Goal: Information Seeking & Learning: Learn about a topic

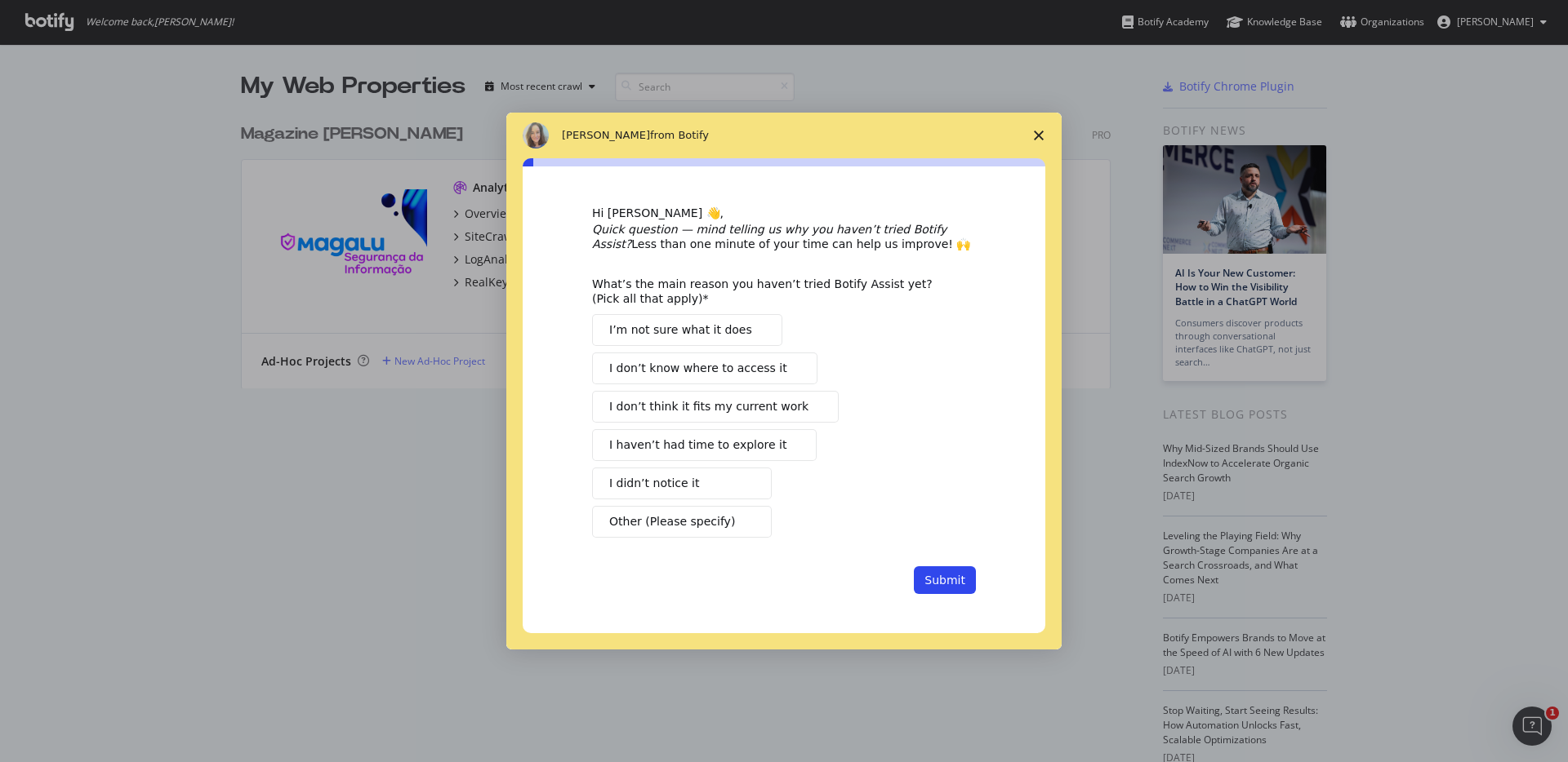
click at [1044, 133] on span "Close survey" at bounding box center [1038, 135] width 46 height 46
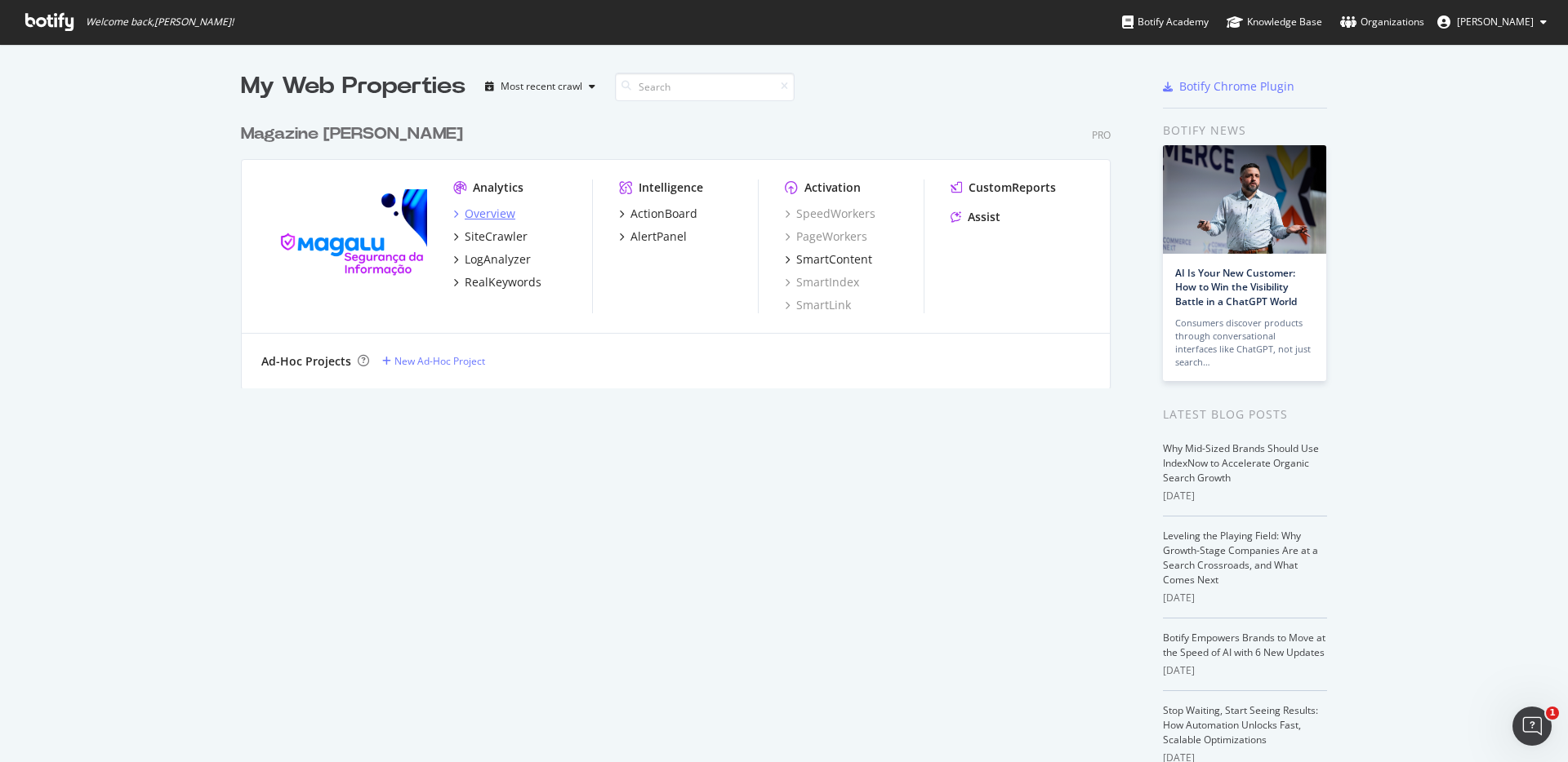
click at [483, 216] on div "Overview" at bounding box center [489, 214] width 50 height 16
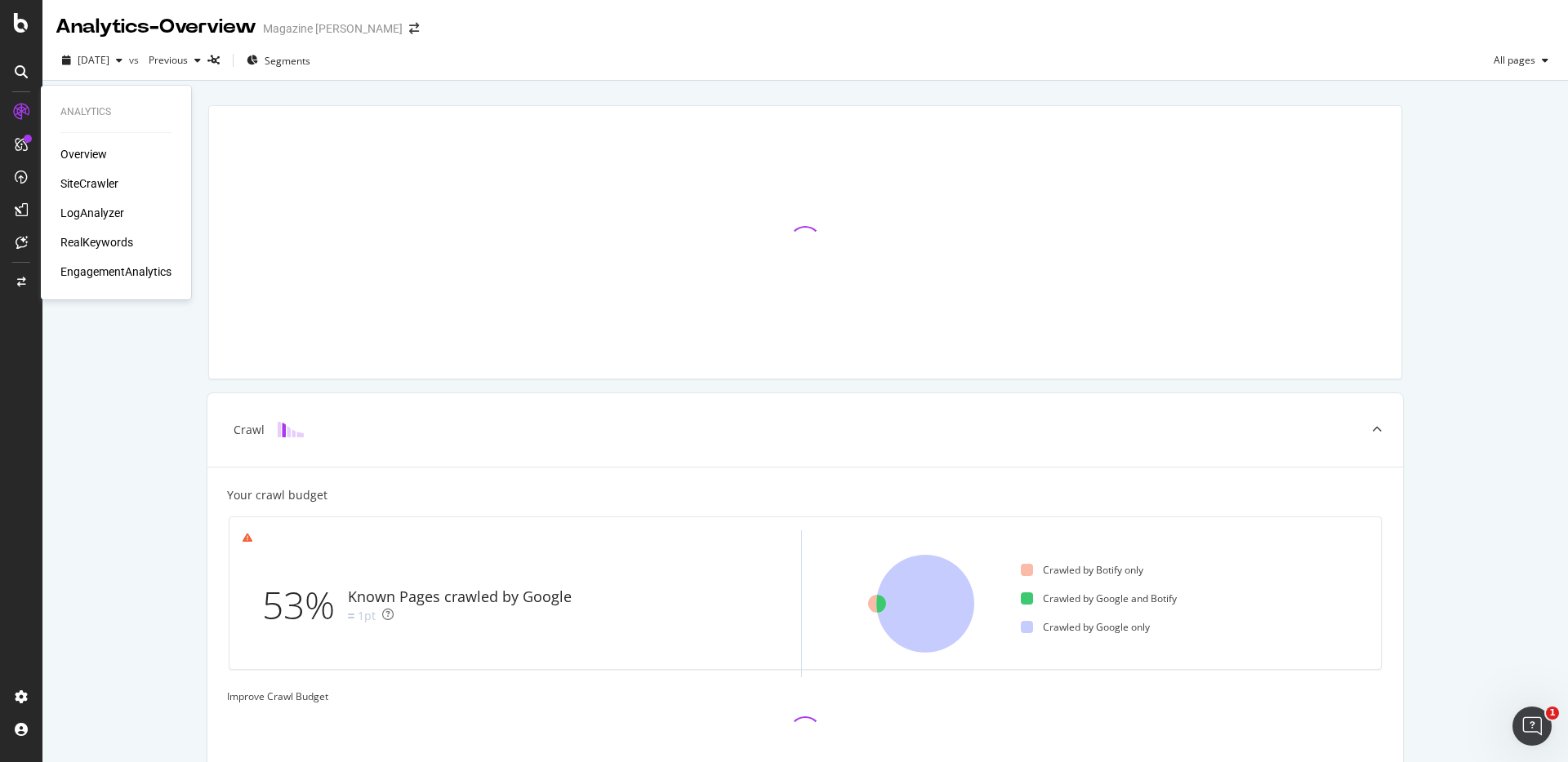
click at [78, 155] on div "Overview" at bounding box center [83, 154] width 47 height 16
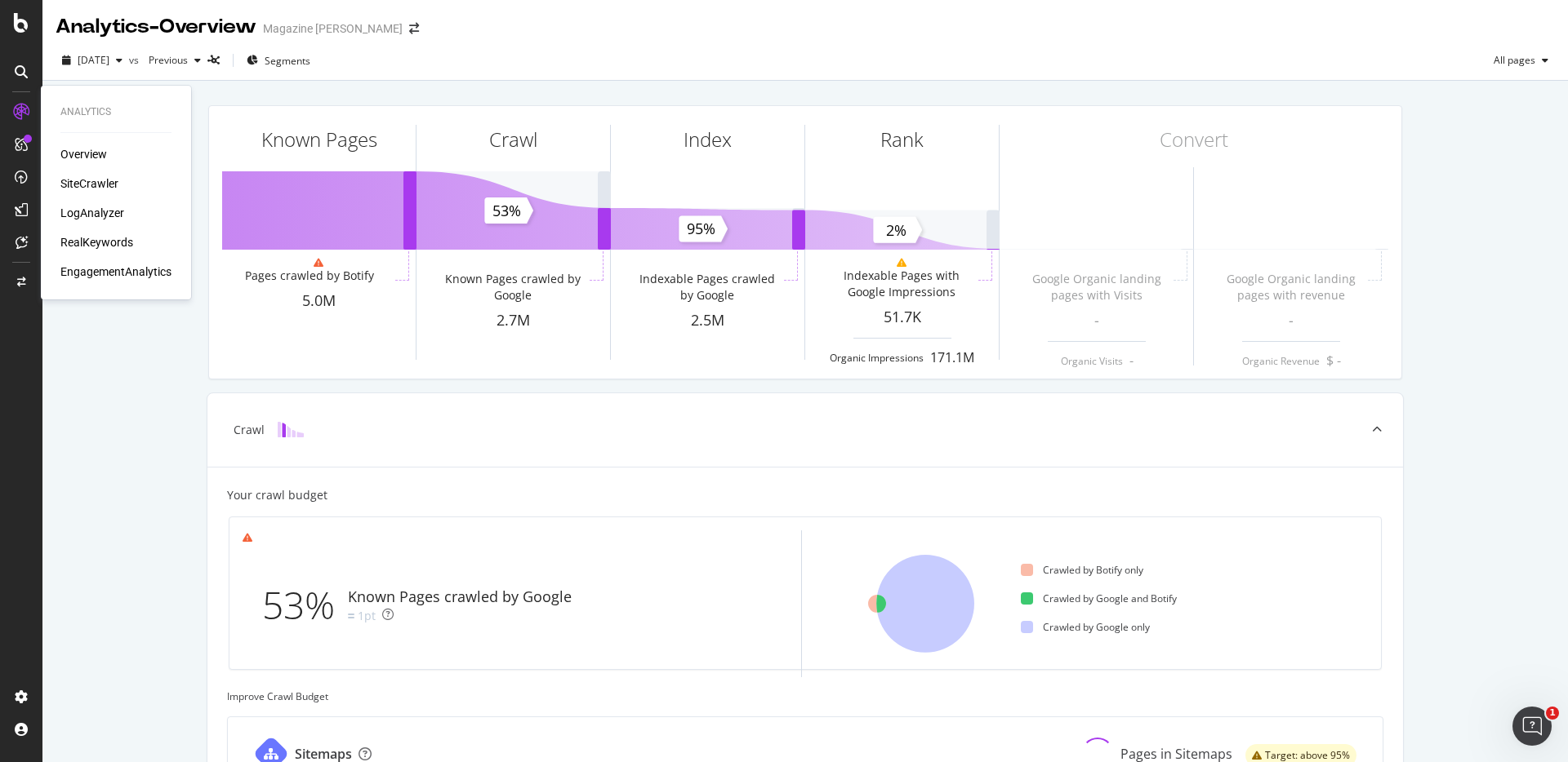
click at [80, 183] on div "SiteCrawler" at bounding box center [89, 184] width 58 height 16
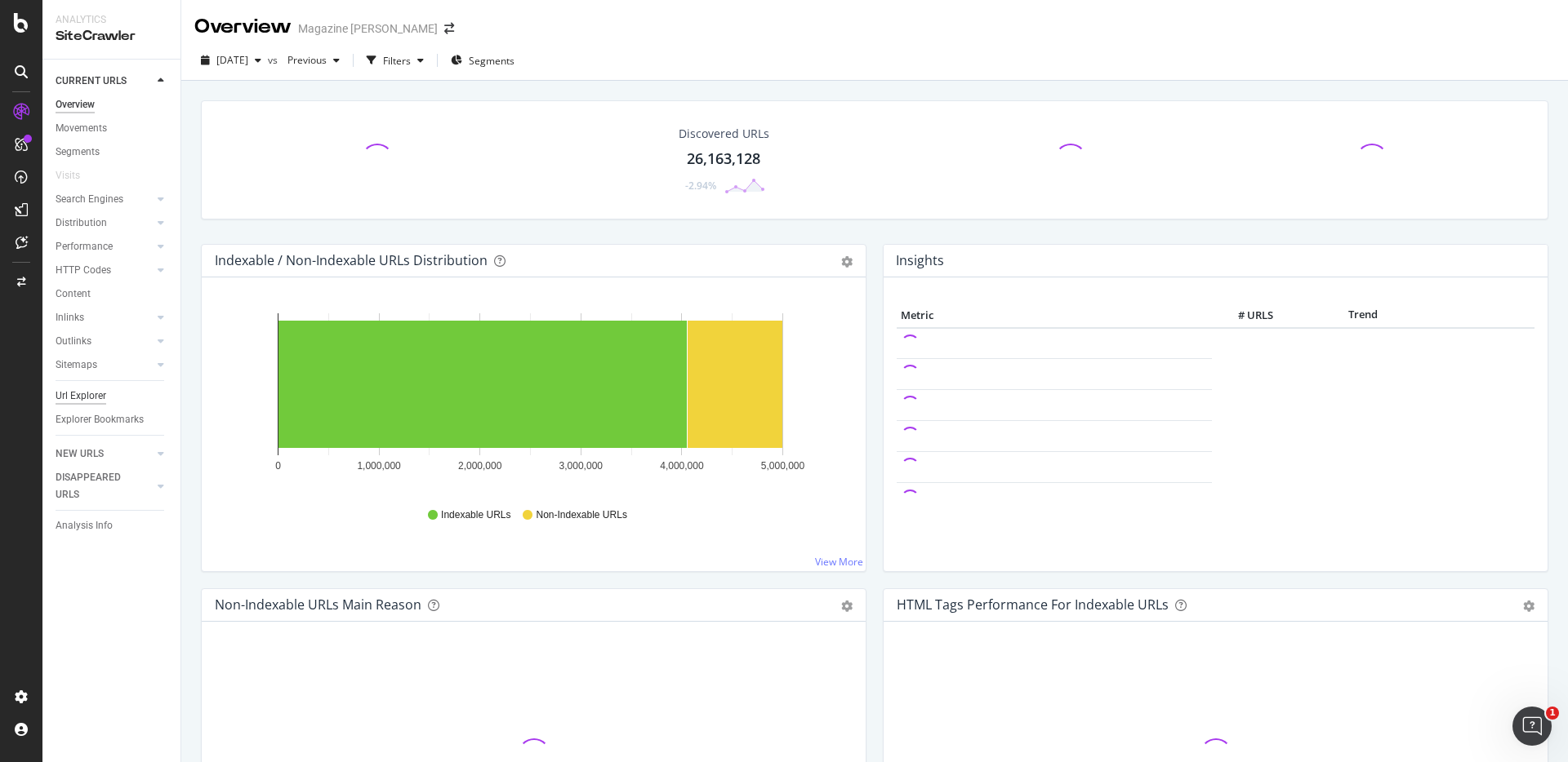
click at [70, 394] on div "Url Explorer" at bounding box center [81, 396] width 50 height 17
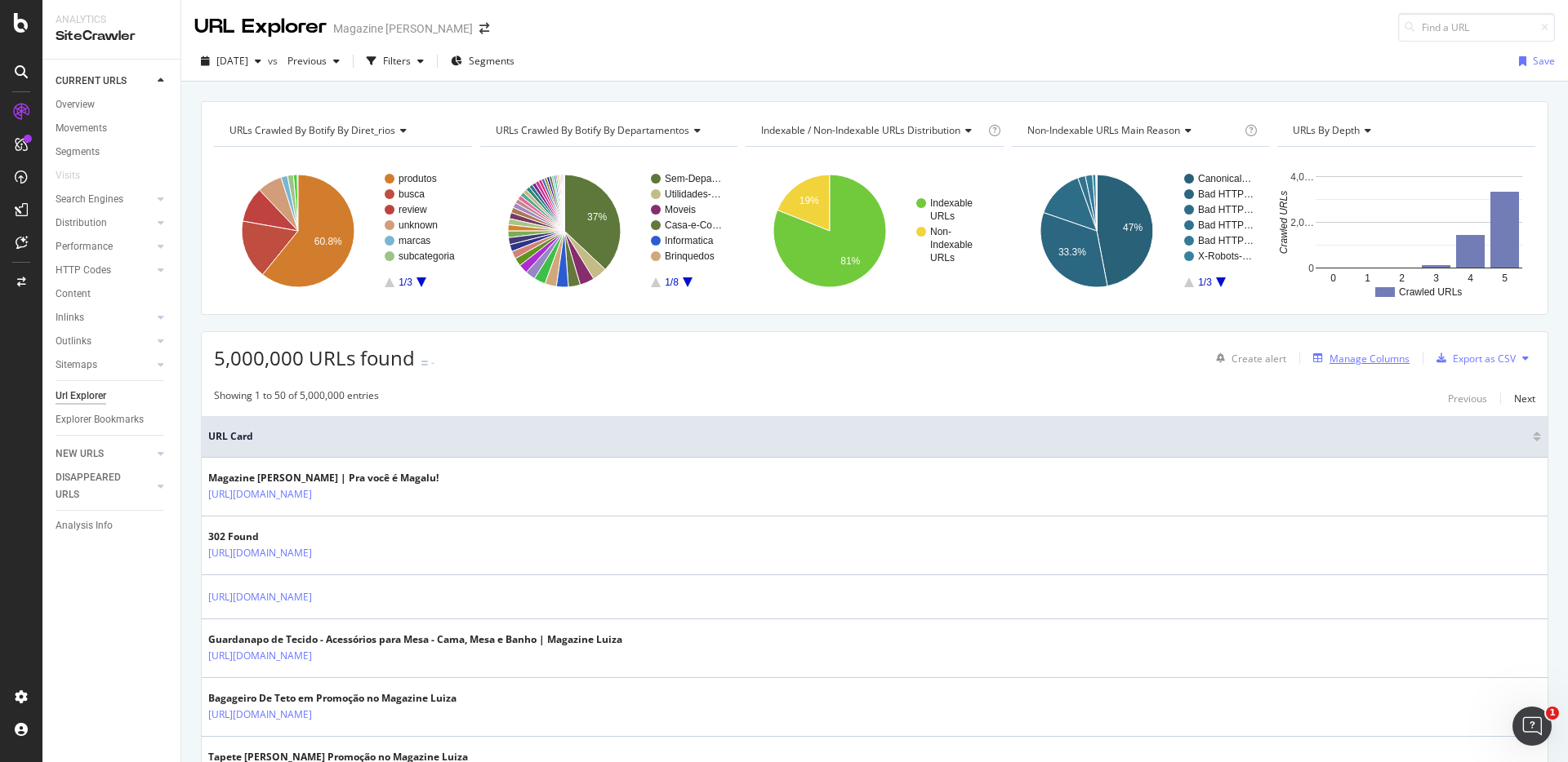
click at [1377, 355] on div "Manage Columns" at bounding box center [1368, 358] width 80 height 13
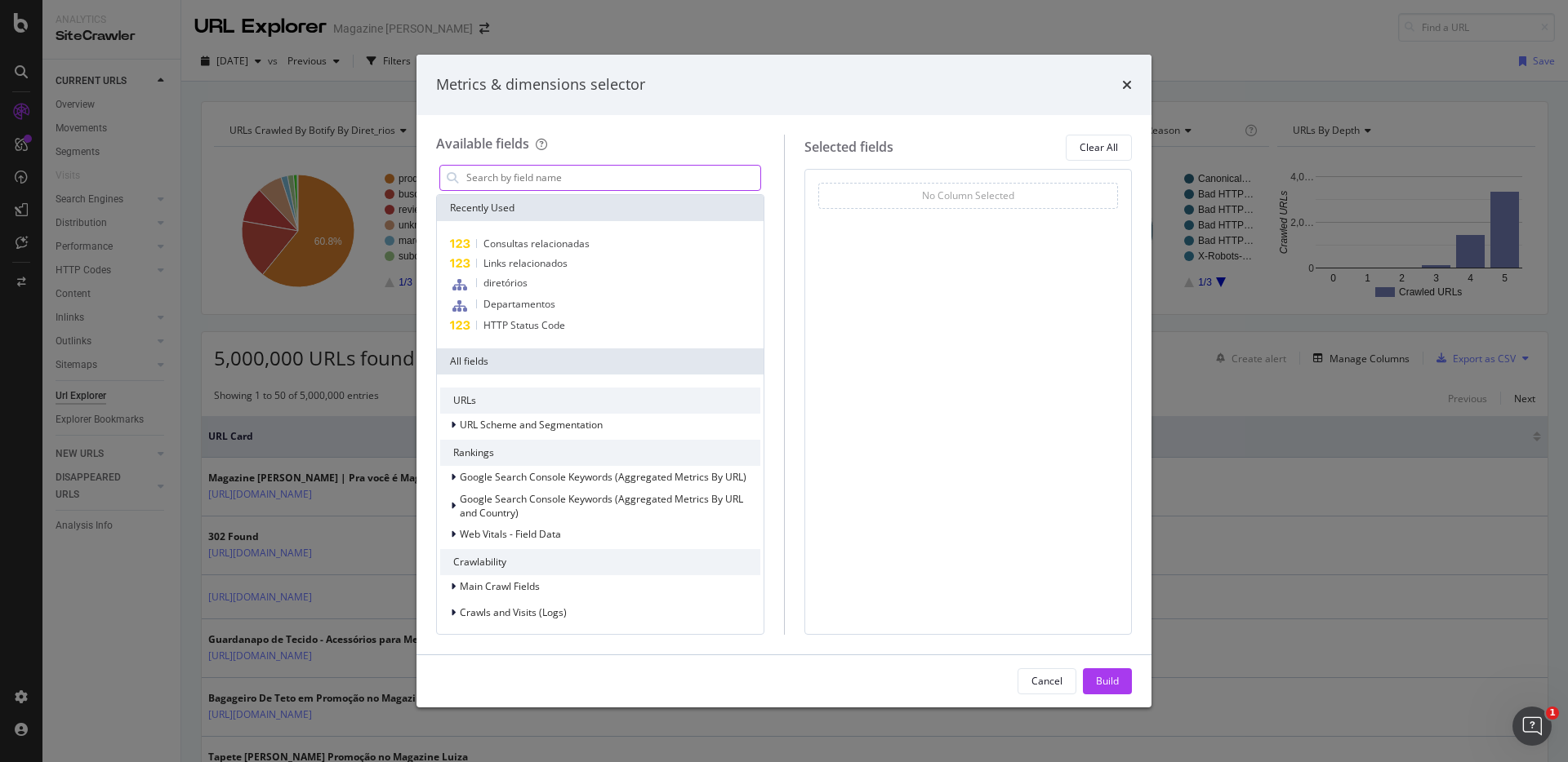
click at [572, 176] on input "modal" at bounding box center [612, 177] width 296 height 24
click at [542, 244] on span "Consultas relacionadas" at bounding box center [536, 243] width 106 height 13
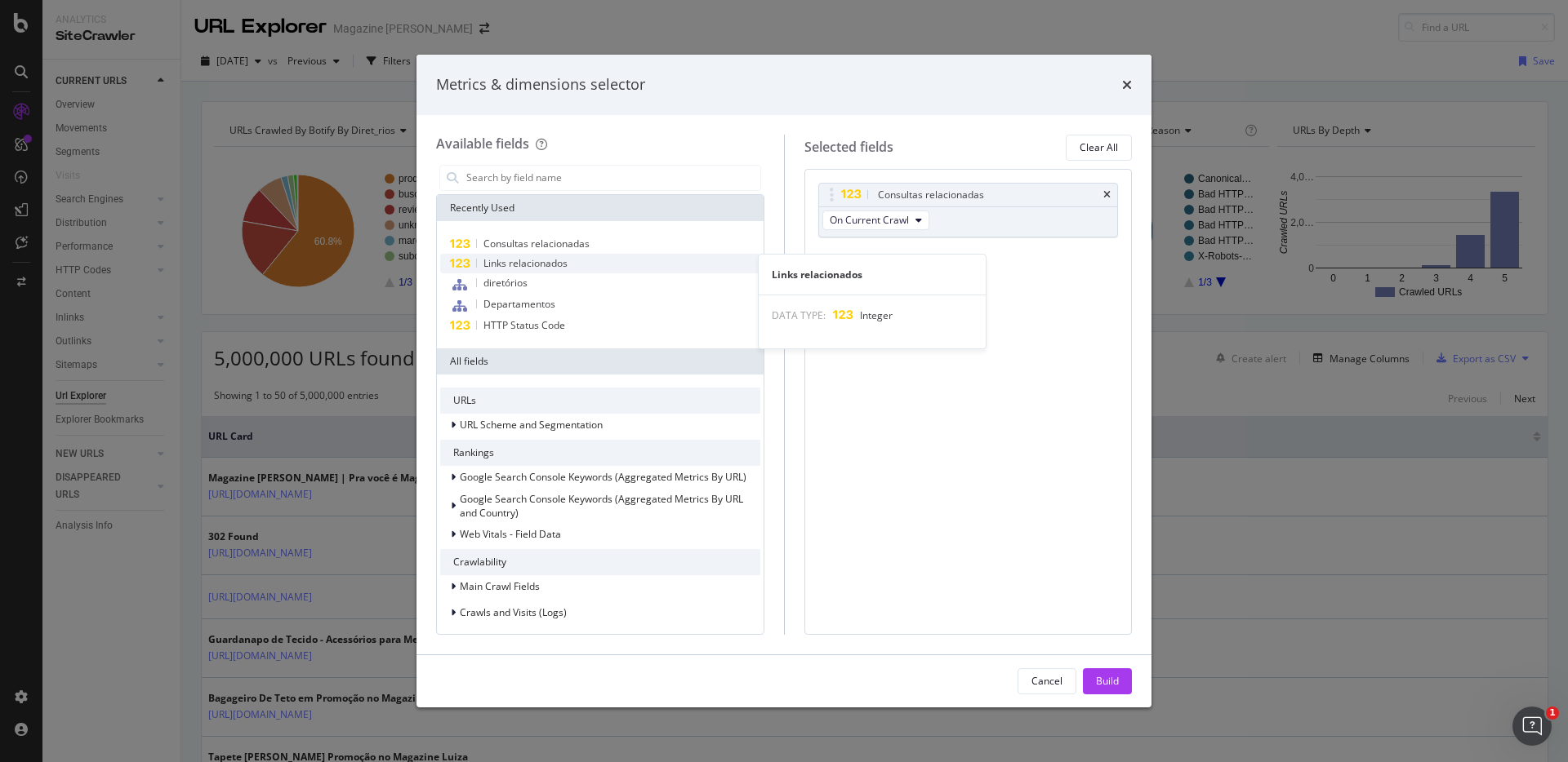
click at [538, 258] on span "Links relacionados" at bounding box center [525, 262] width 84 height 13
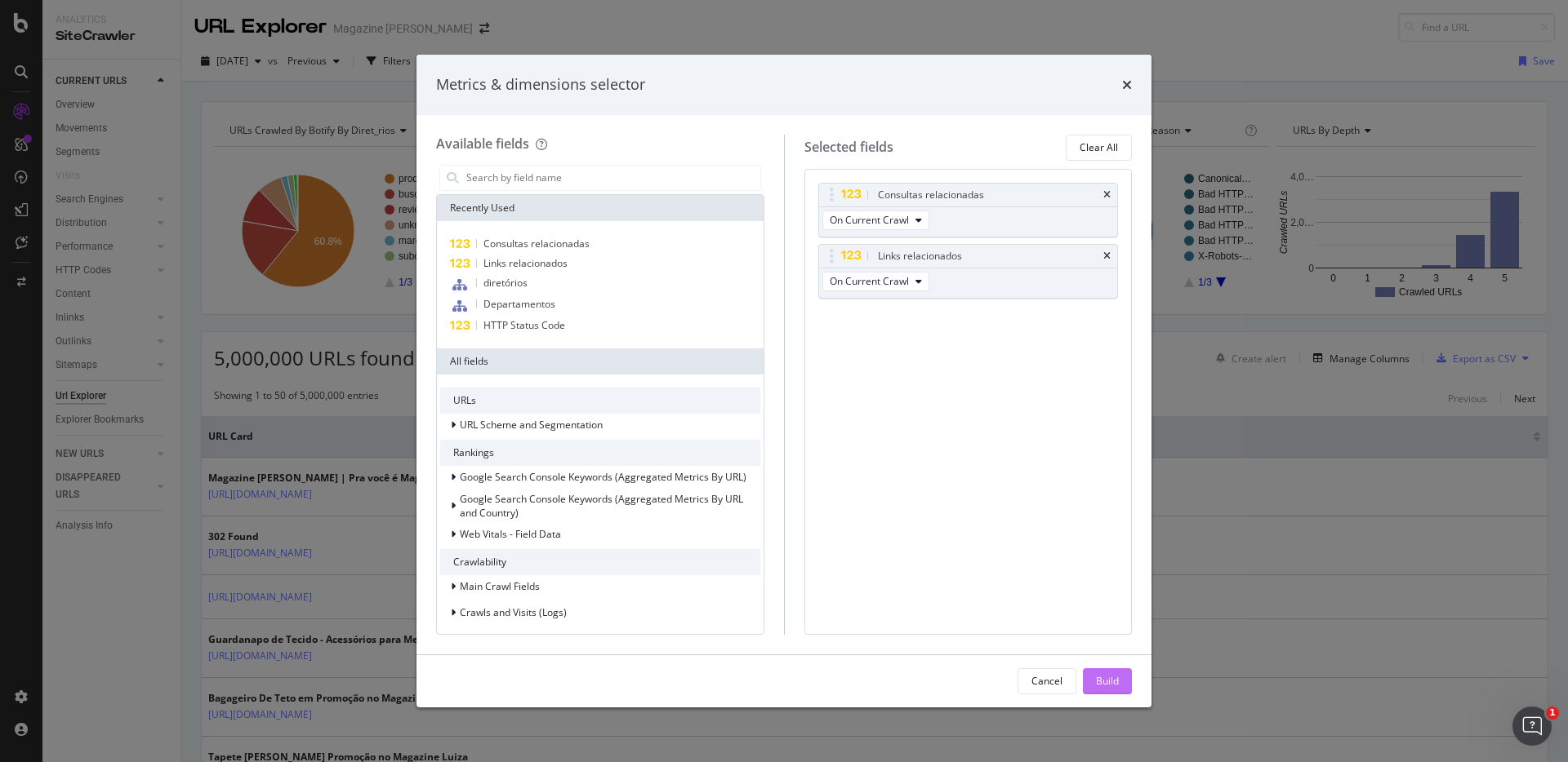
click at [1115, 687] on div "Build" at bounding box center [1107, 681] width 23 height 13
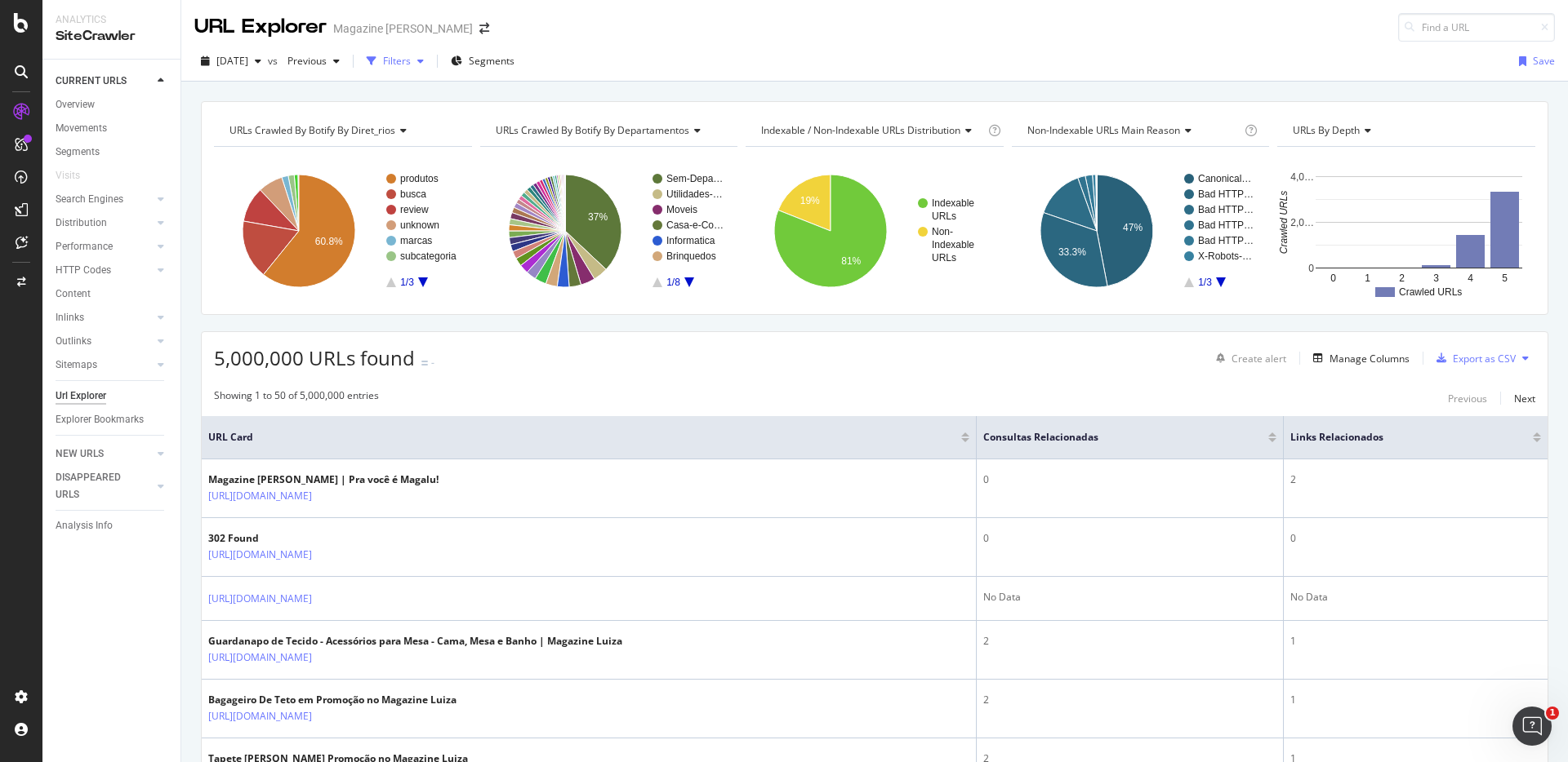
click at [424, 59] on icon "button" at bounding box center [420, 61] width 6 height 10
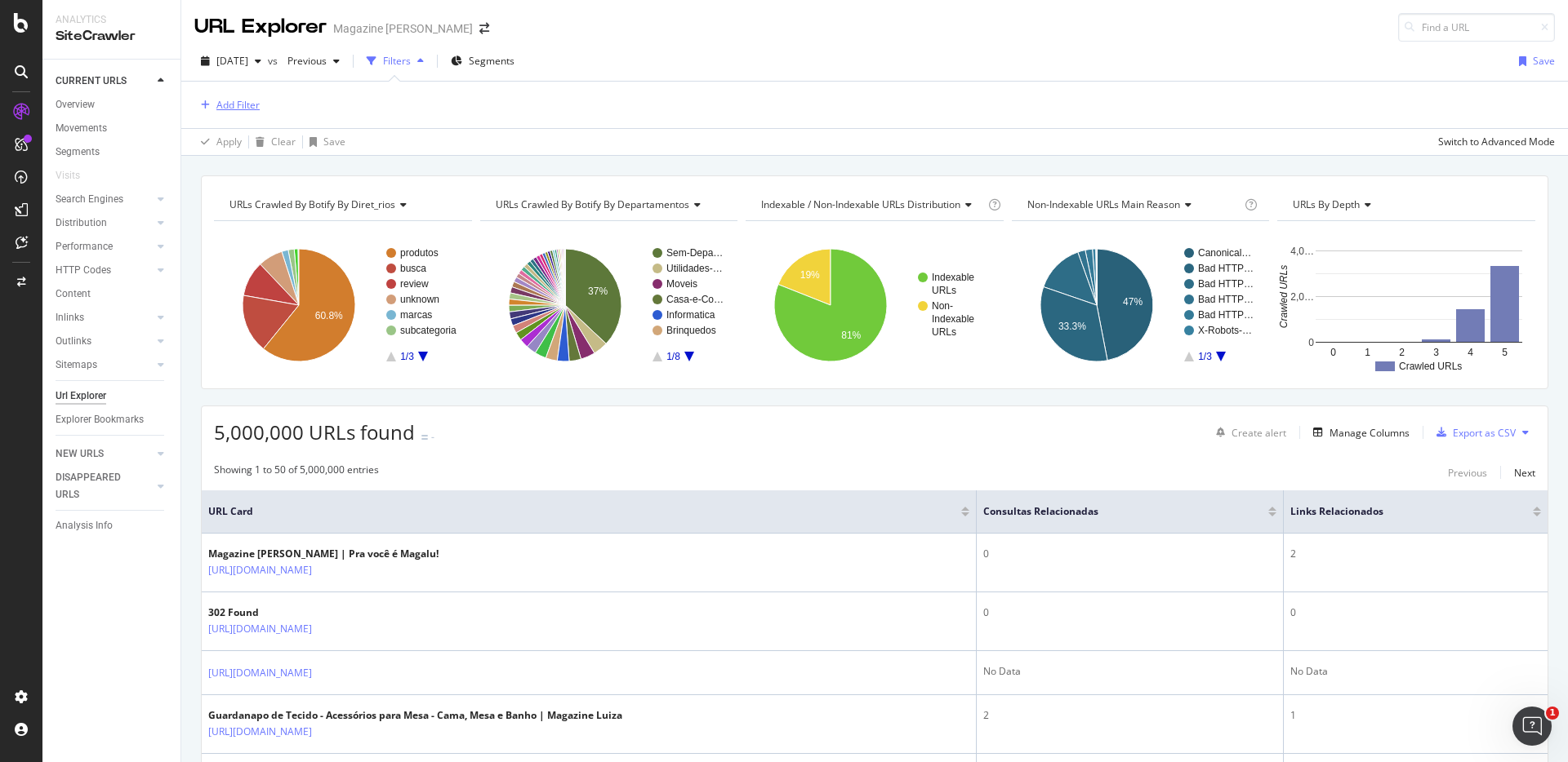
click at [256, 107] on div "Add Filter" at bounding box center [237, 104] width 43 height 13
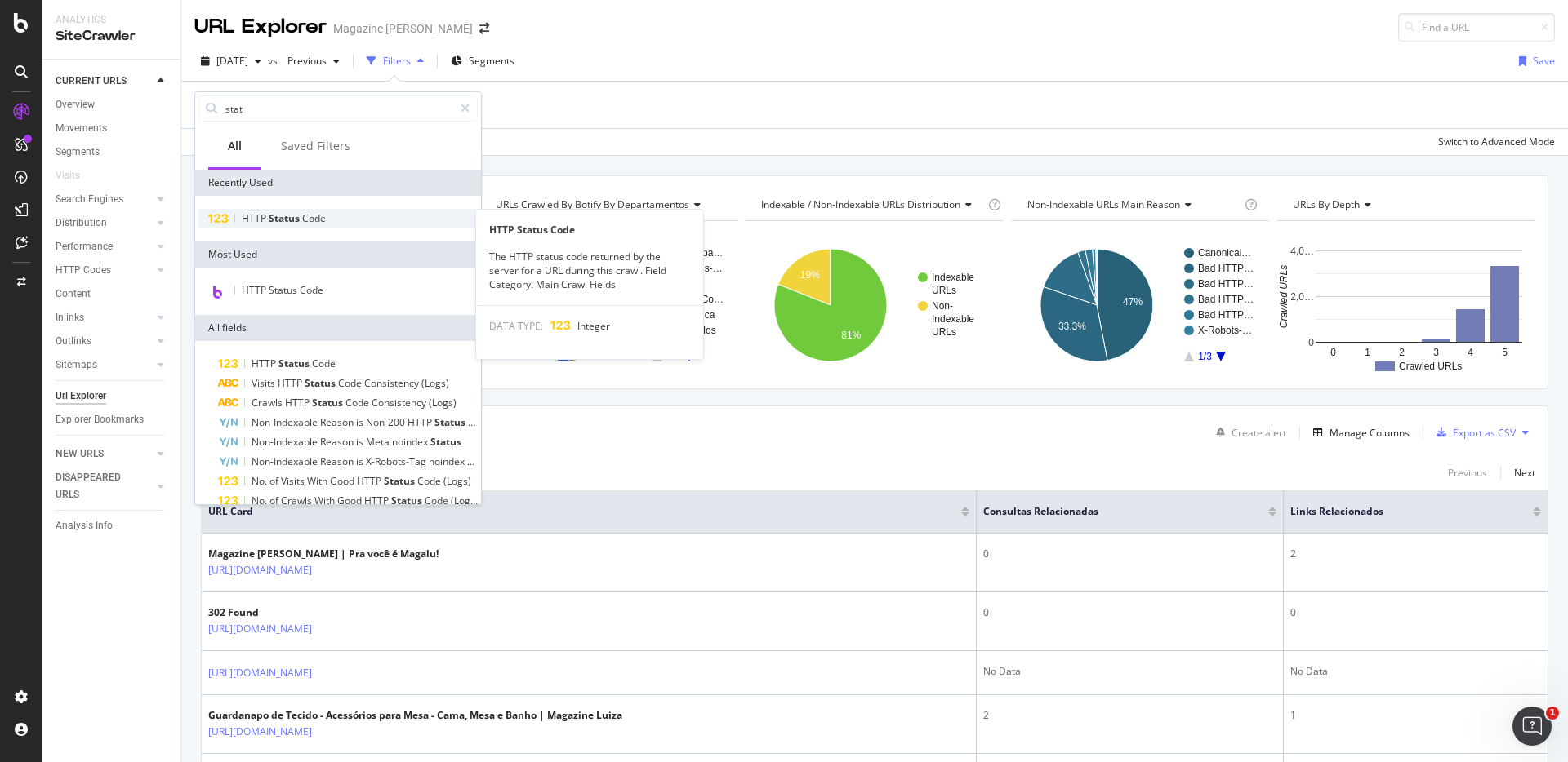
type input "stat"
click at [277, 215] on span "Status" at bounding box center [285, 218] width 33 height 13
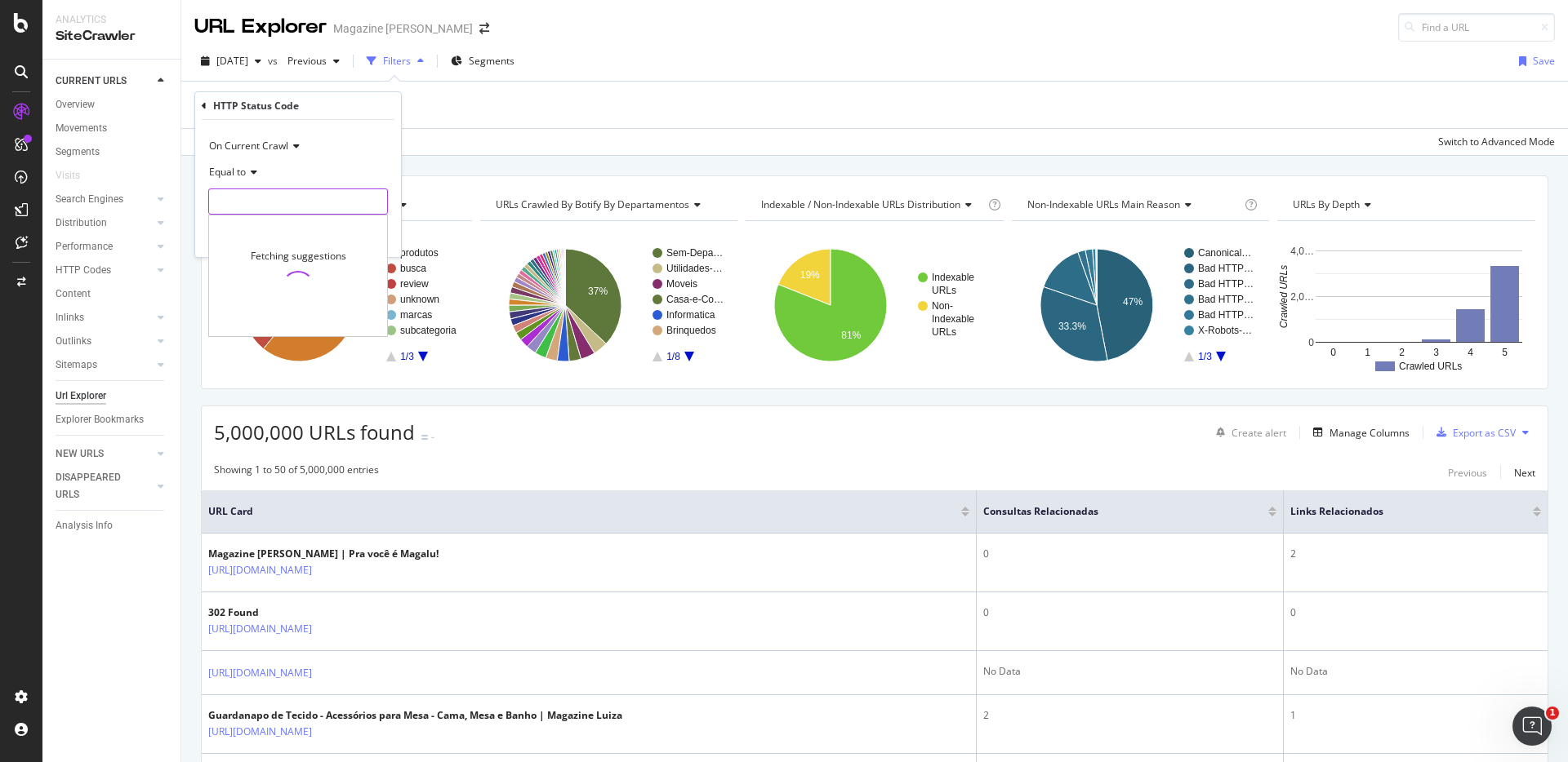
click at [274, 203] on input "number" at bounding box center [297, 201] width 179 height 26
type input "200"
click at [383, 240] on div "Apply" at bounding box center [375, 235] width 25 height 13
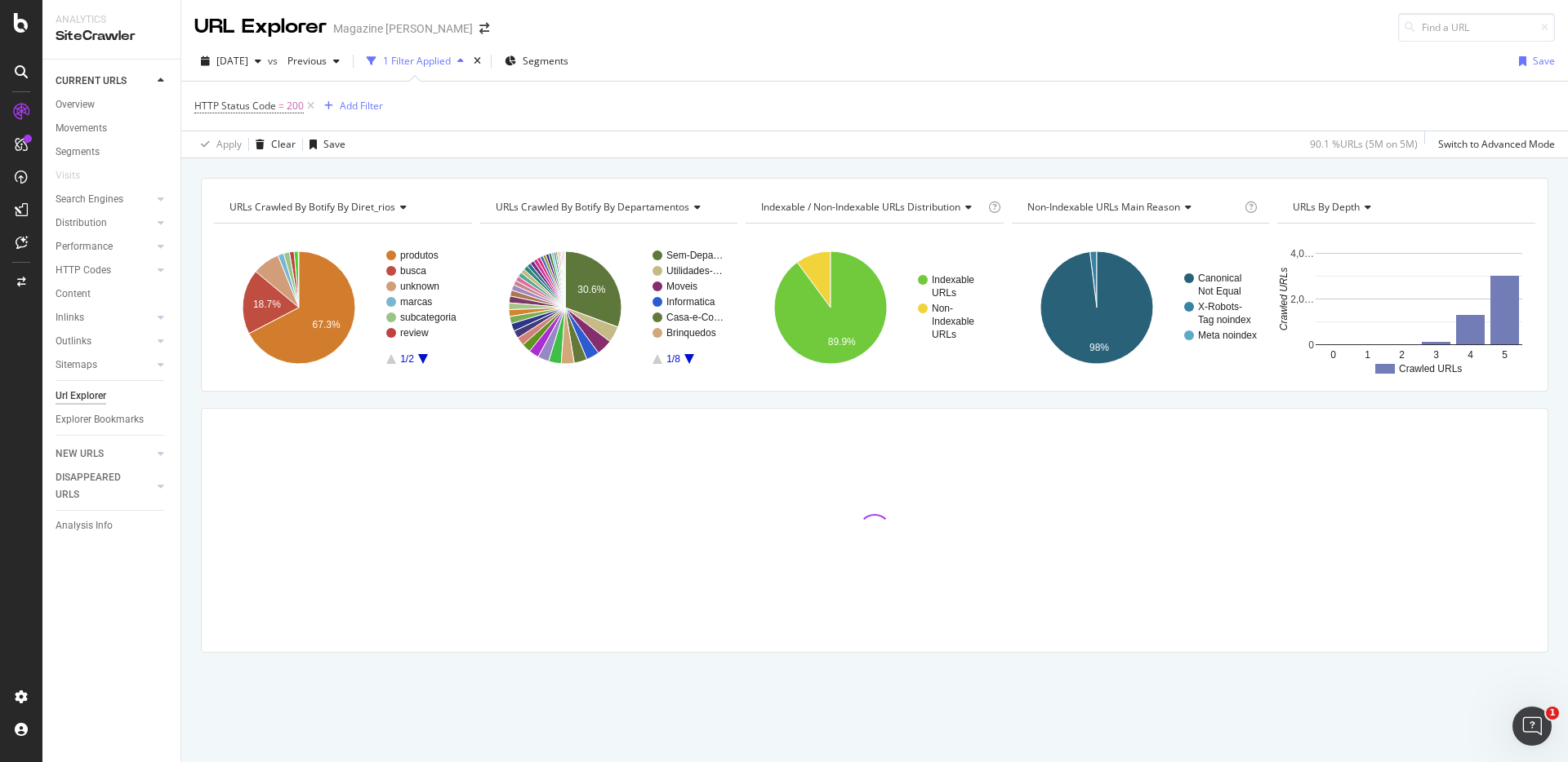
click at [809, 63] on div "[DATE] vs Previous 1 Filter Applied Segments Save" at bounding box center [874, 64] width 1386 height 32
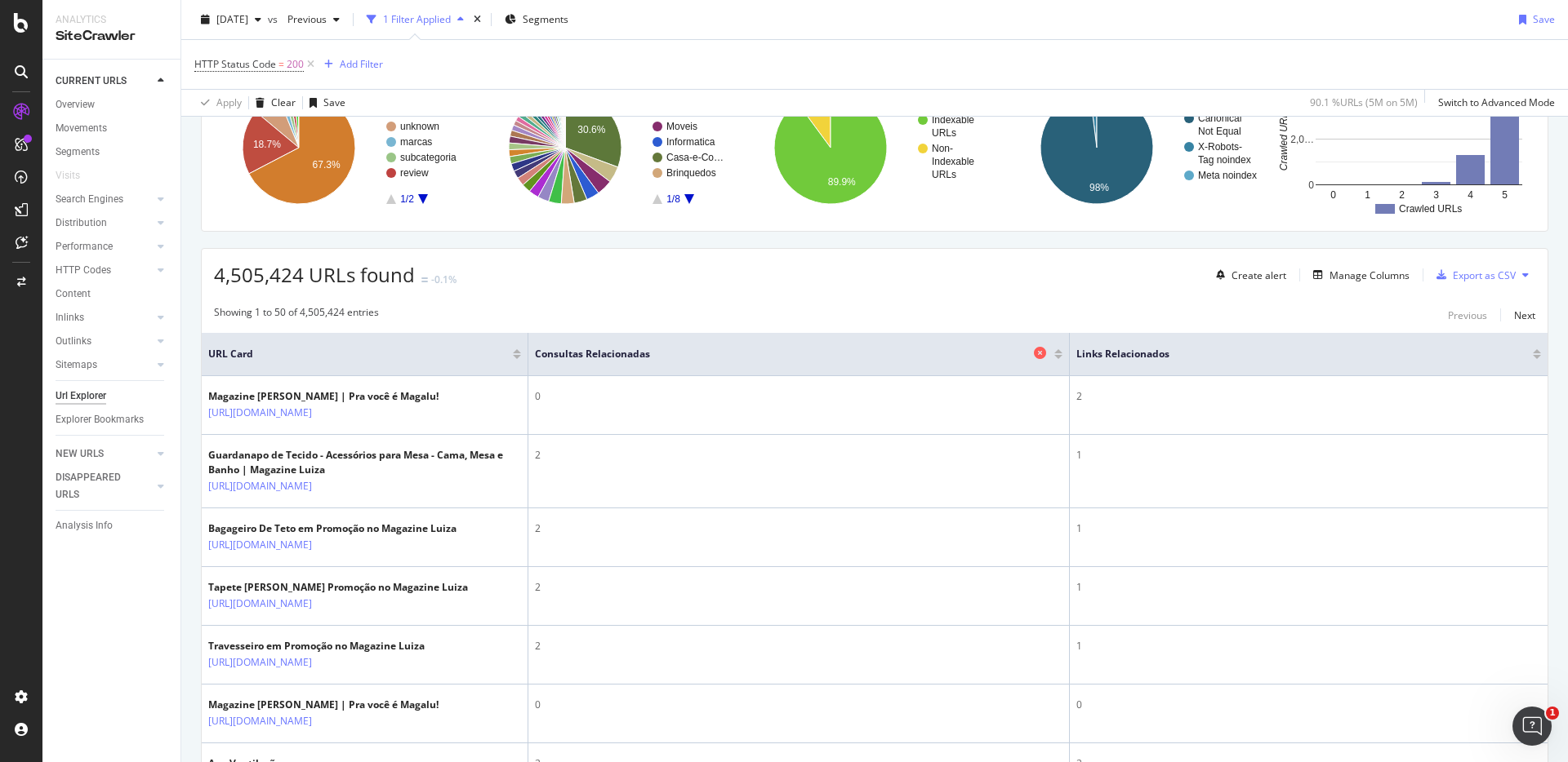
scroll to position [244, 0]
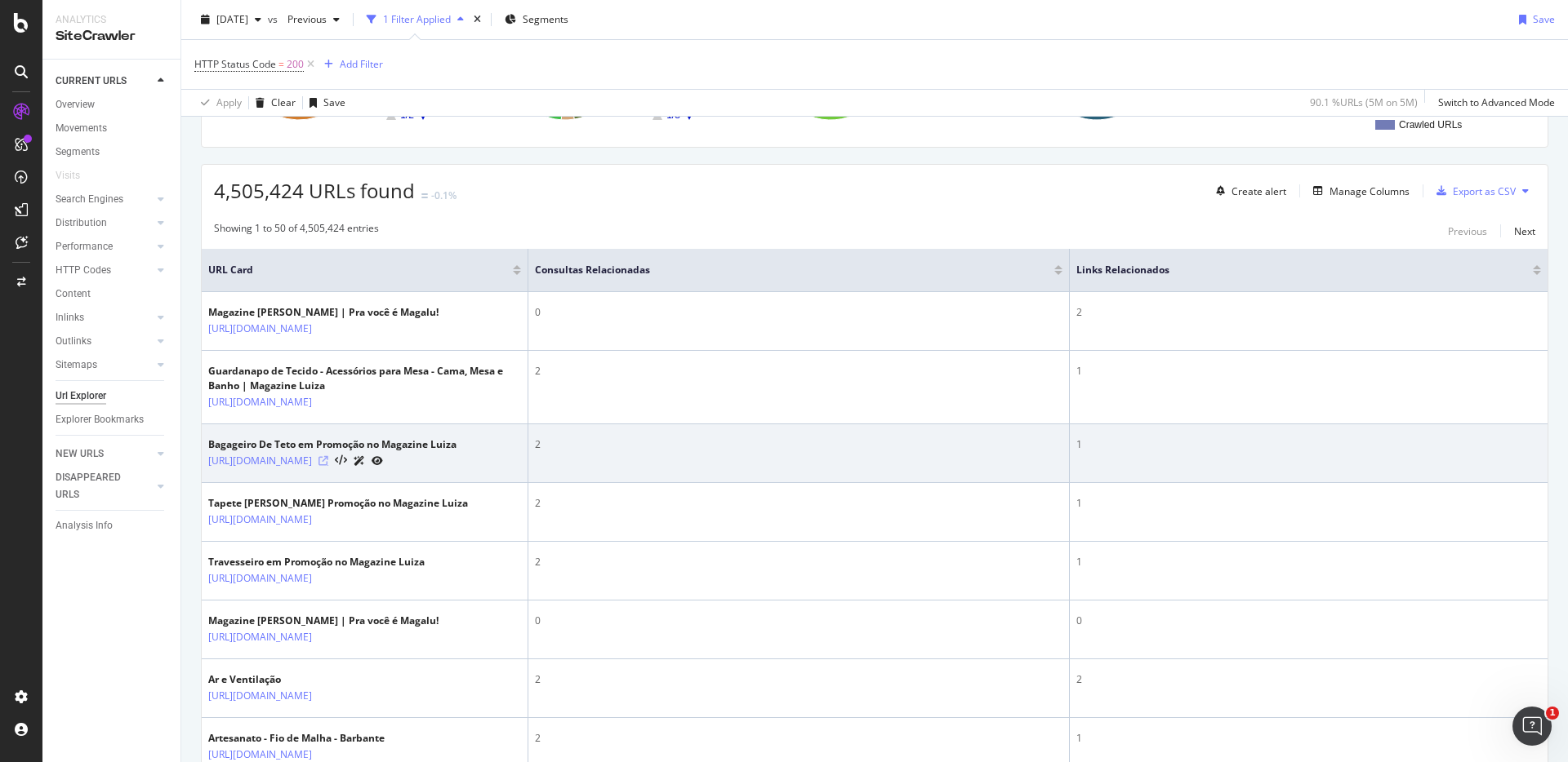
click at [328, 466] on icon at bounding box center [323, 460] width 10 height 10
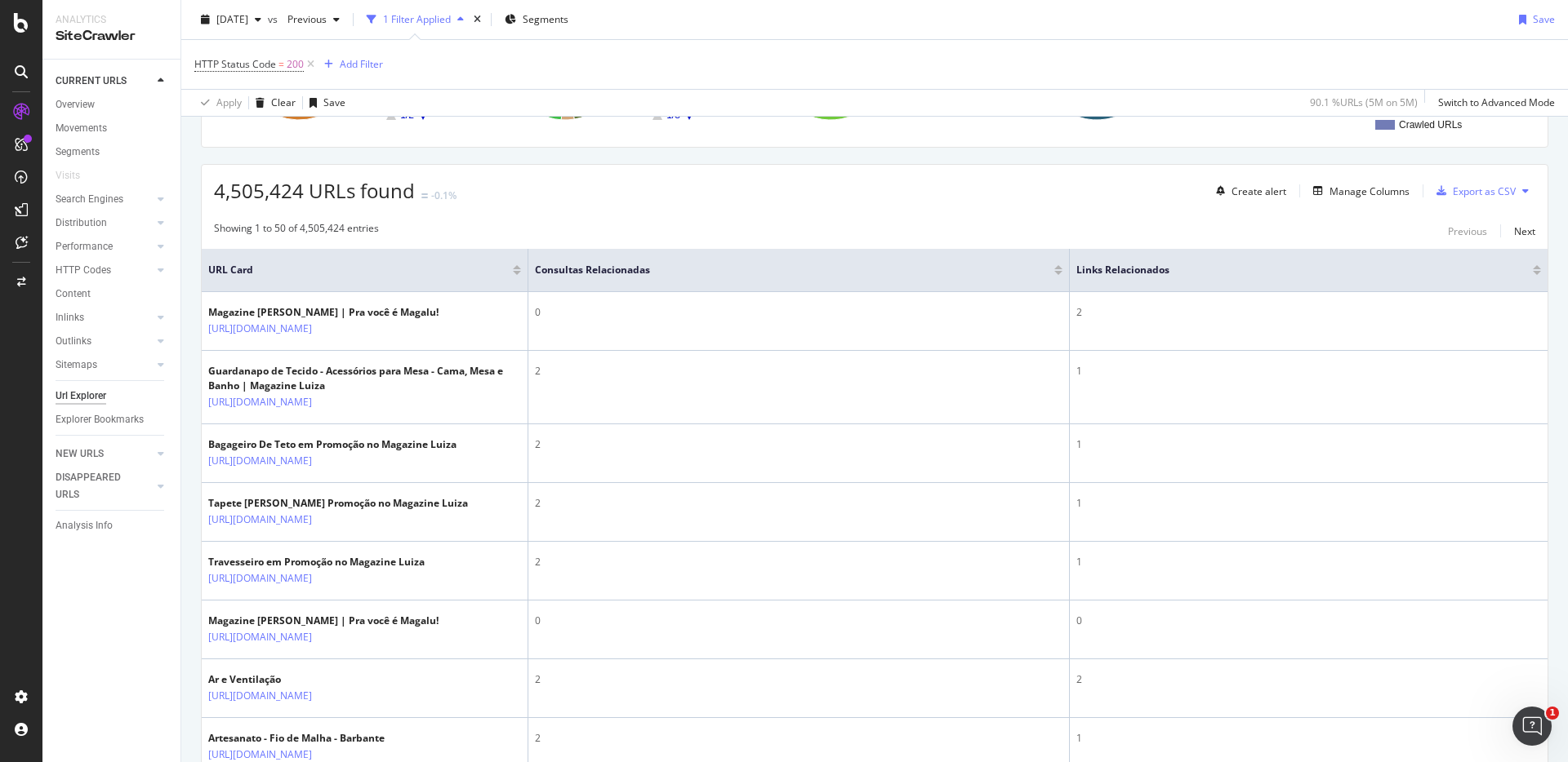
click at [751, 181] on div "4,505,424 URLs found -0.1% Create alert Manage Columns Export as CSV" at bounding box center [874, 184] width 1346 height 40
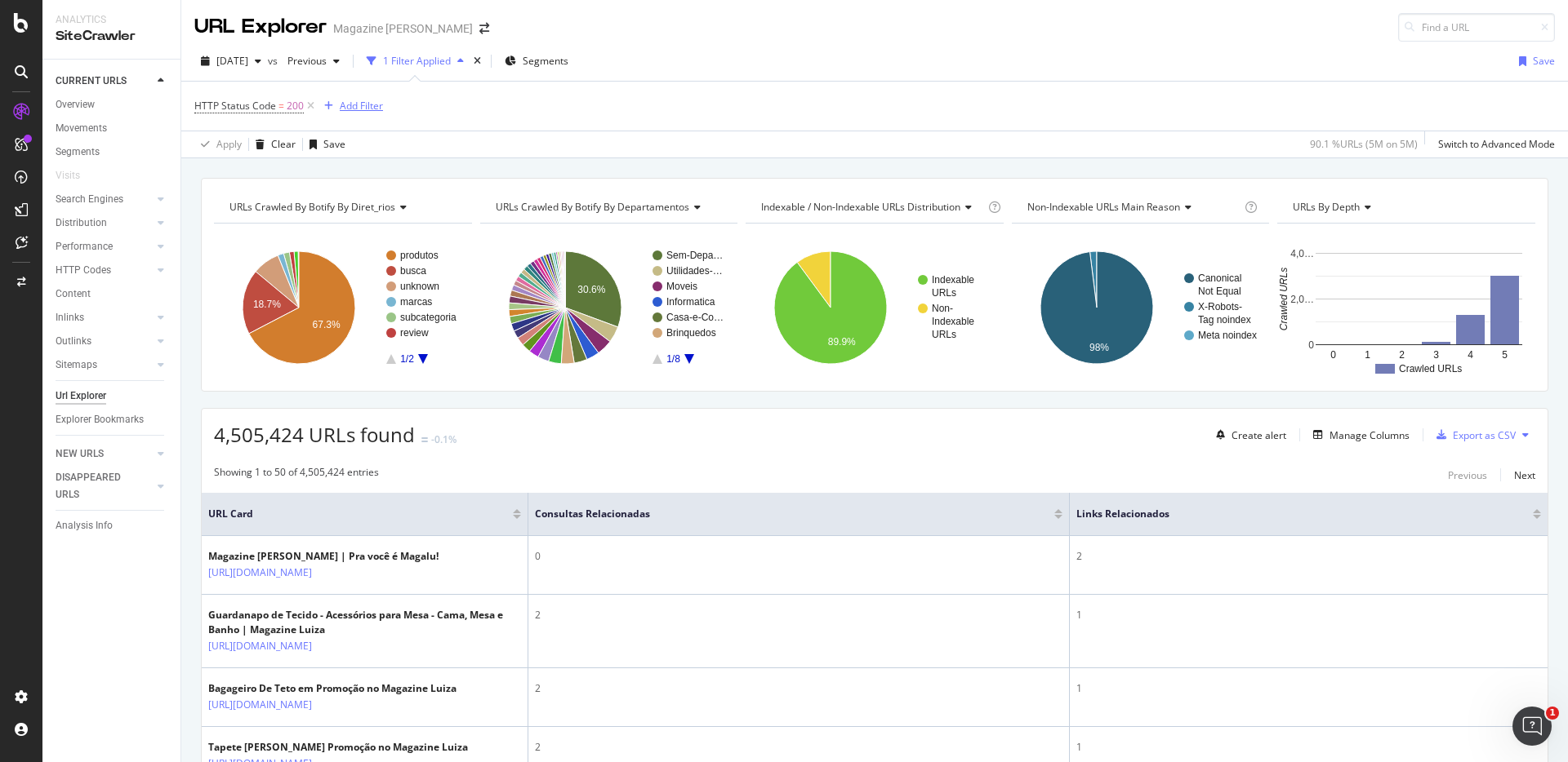
click at [366, 108] on div "Add Filter" at bounding box center [361, 105] width 43 height 13
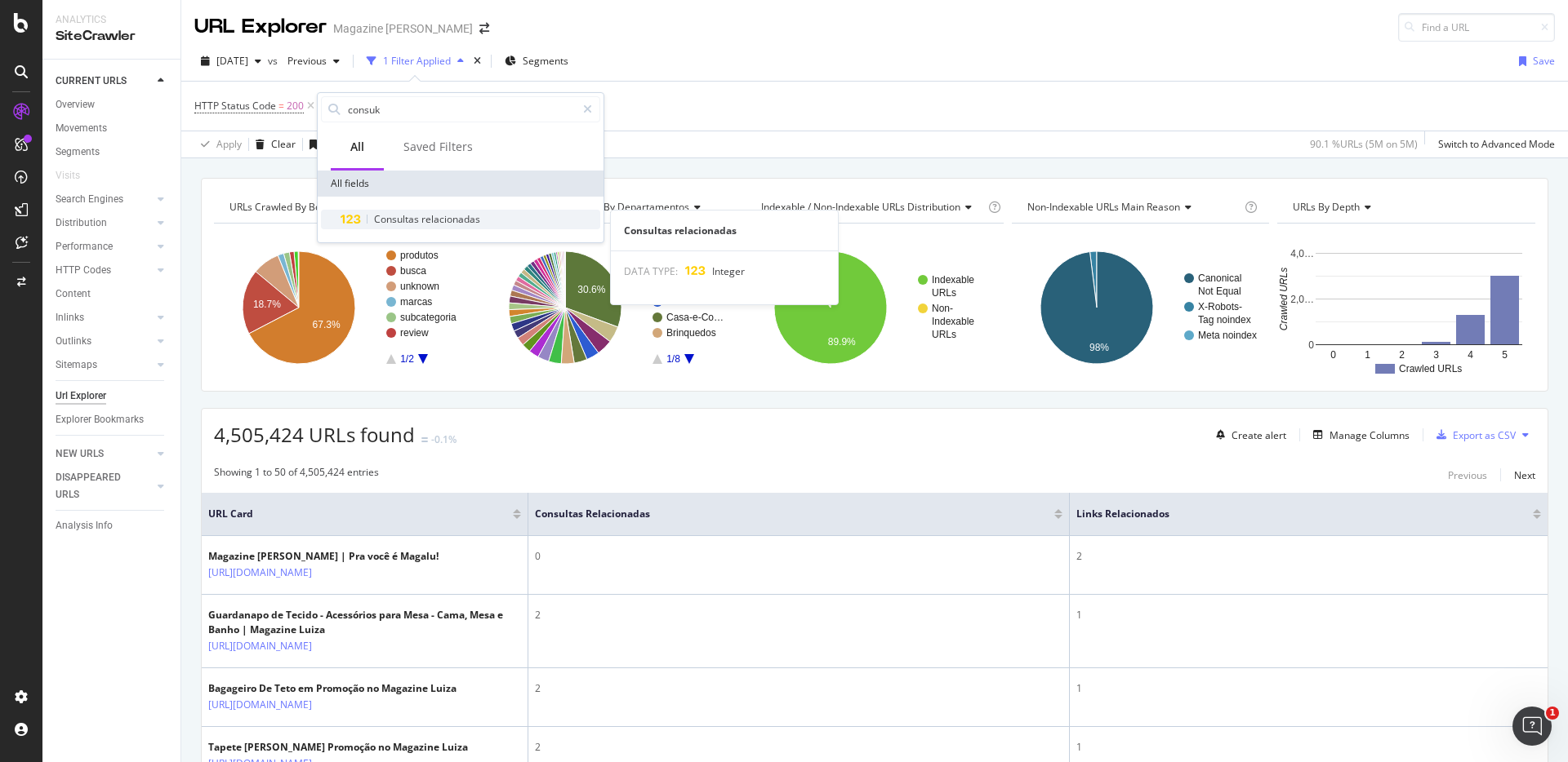
type input "consuk"
click at [434, 225] on span "relacionadas" at bounding box center [451, 218] width 59 height 13
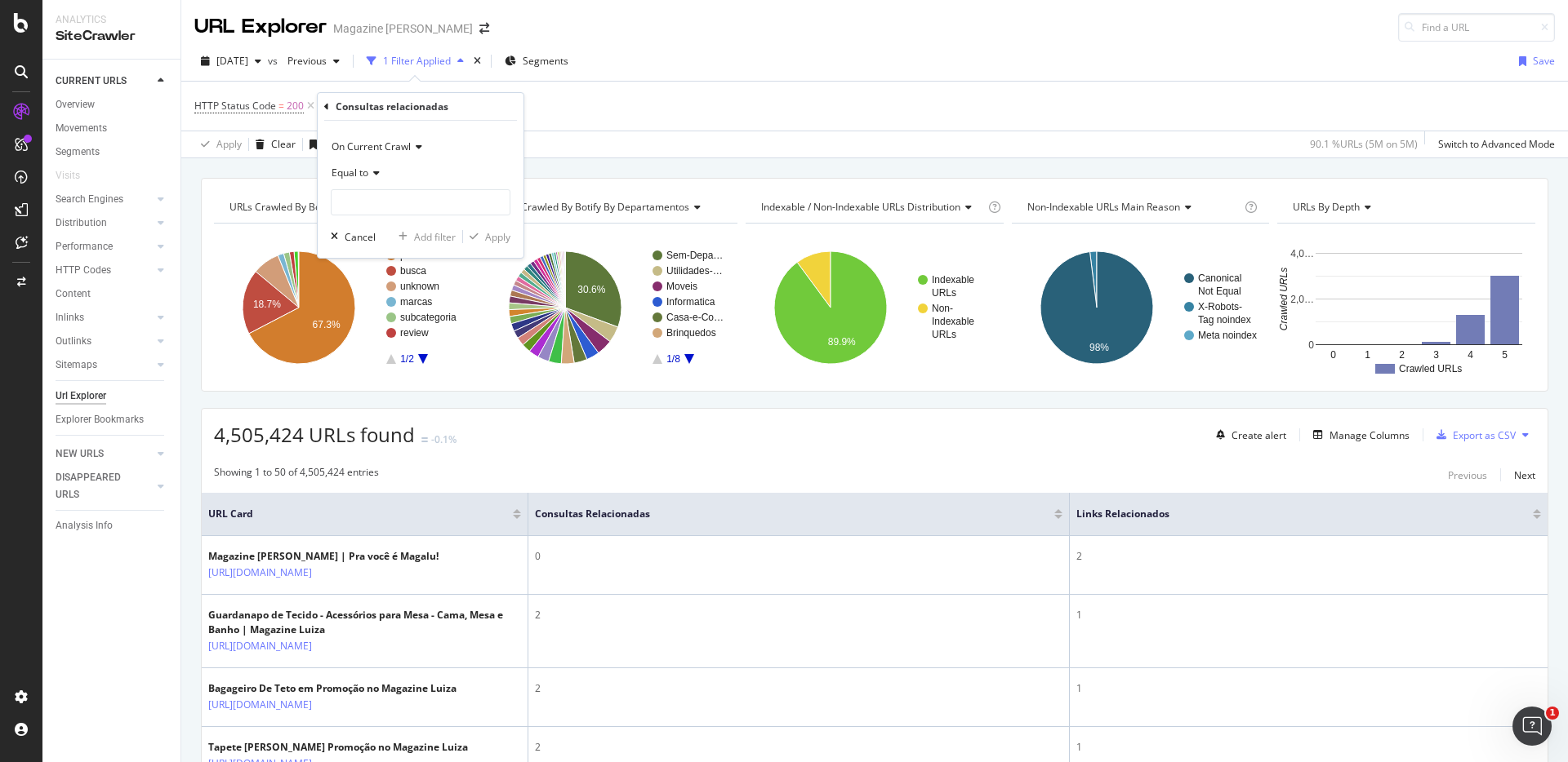
click at [371, 180] on div "Equal to" at bounding box center [420, 173] width 179 height 26
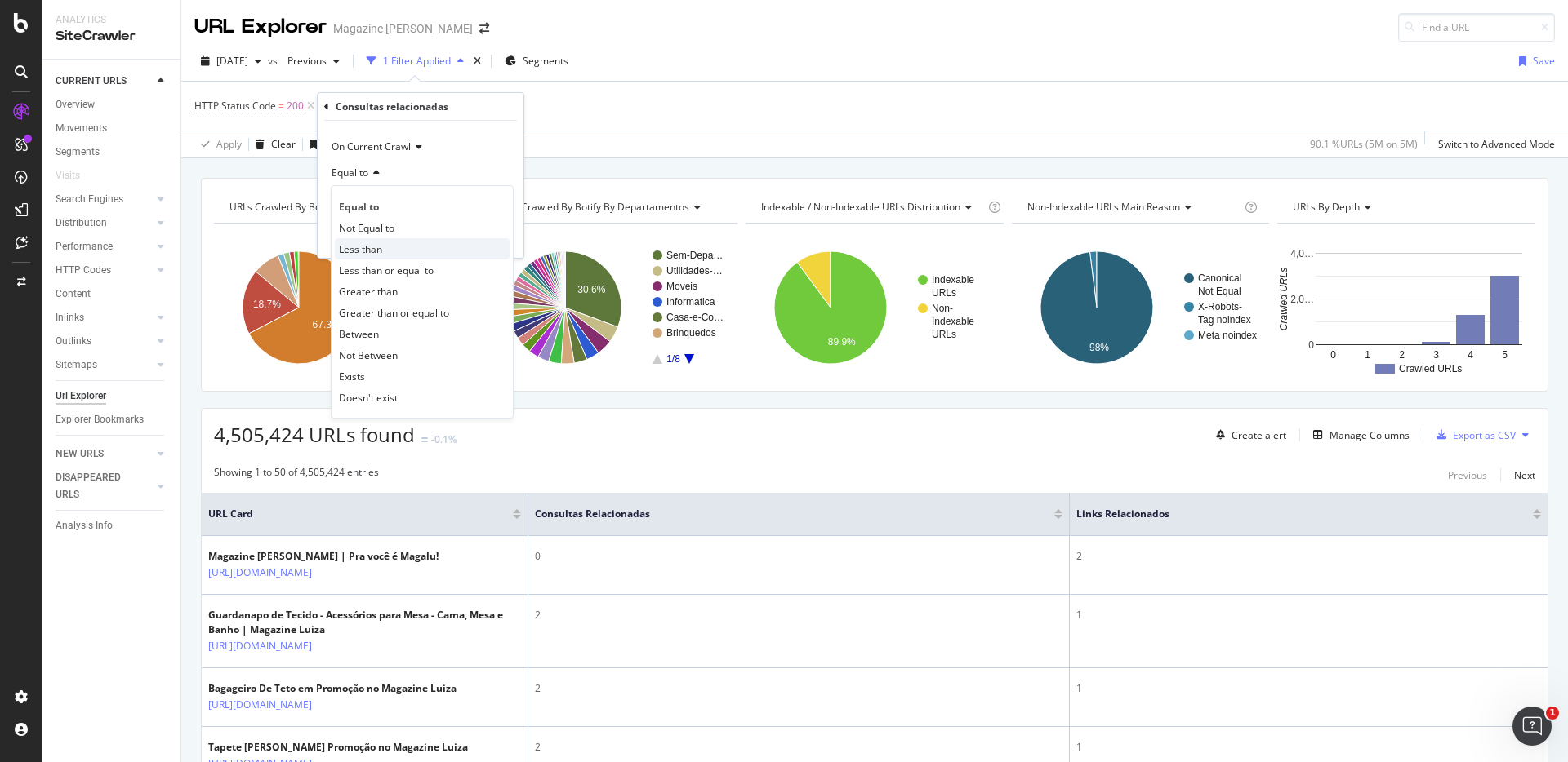
click at [389, 253] on div "Less than" at bounding box center [422, 249] width 175 height 21
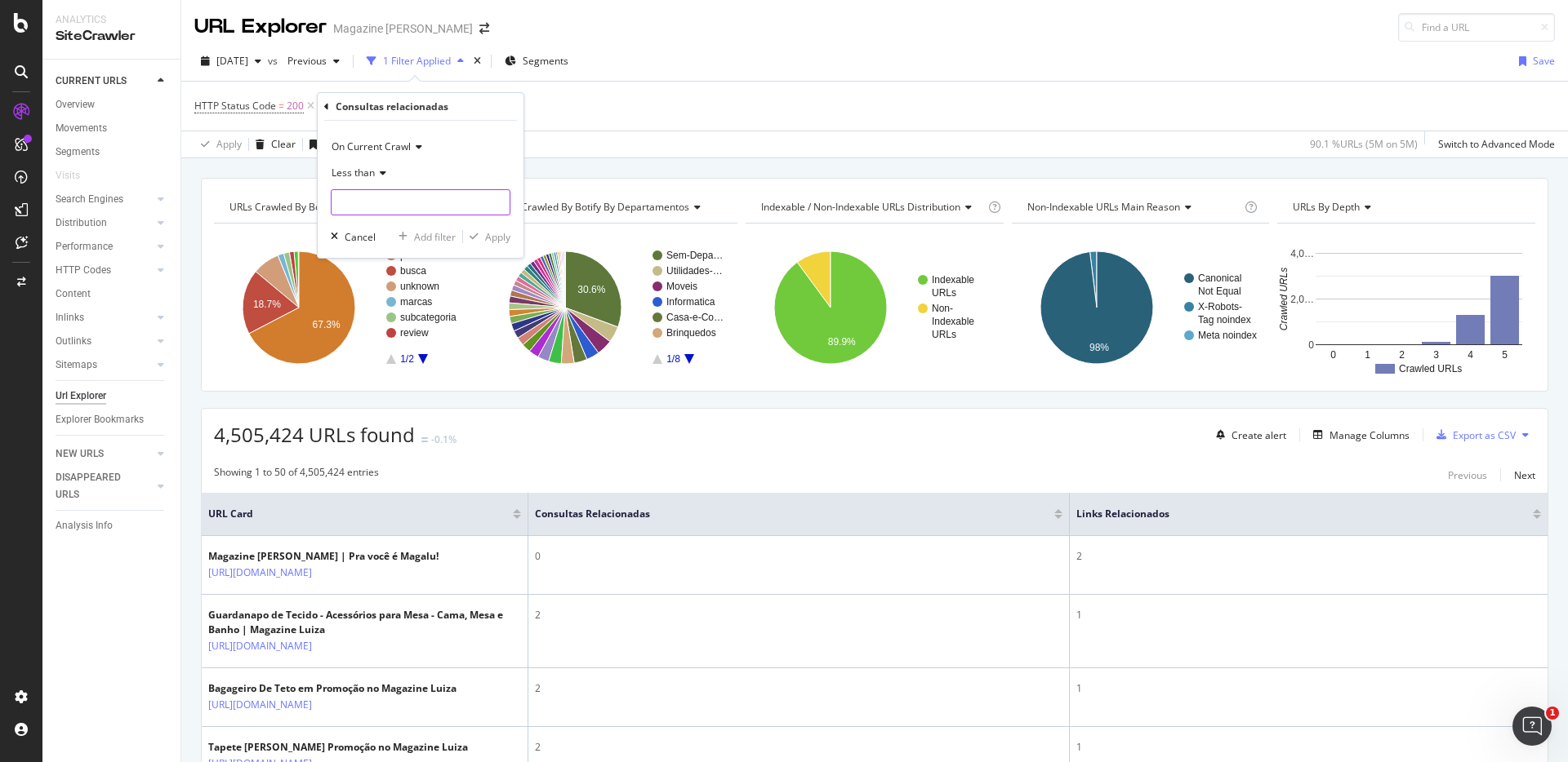
click at [378, 207] on input "number" at bounding box center [420, 201] width 179 height 26
type input "2"
click at [502, 241] on div "Apply" at bounding box center [497, 236] width 25 height 13
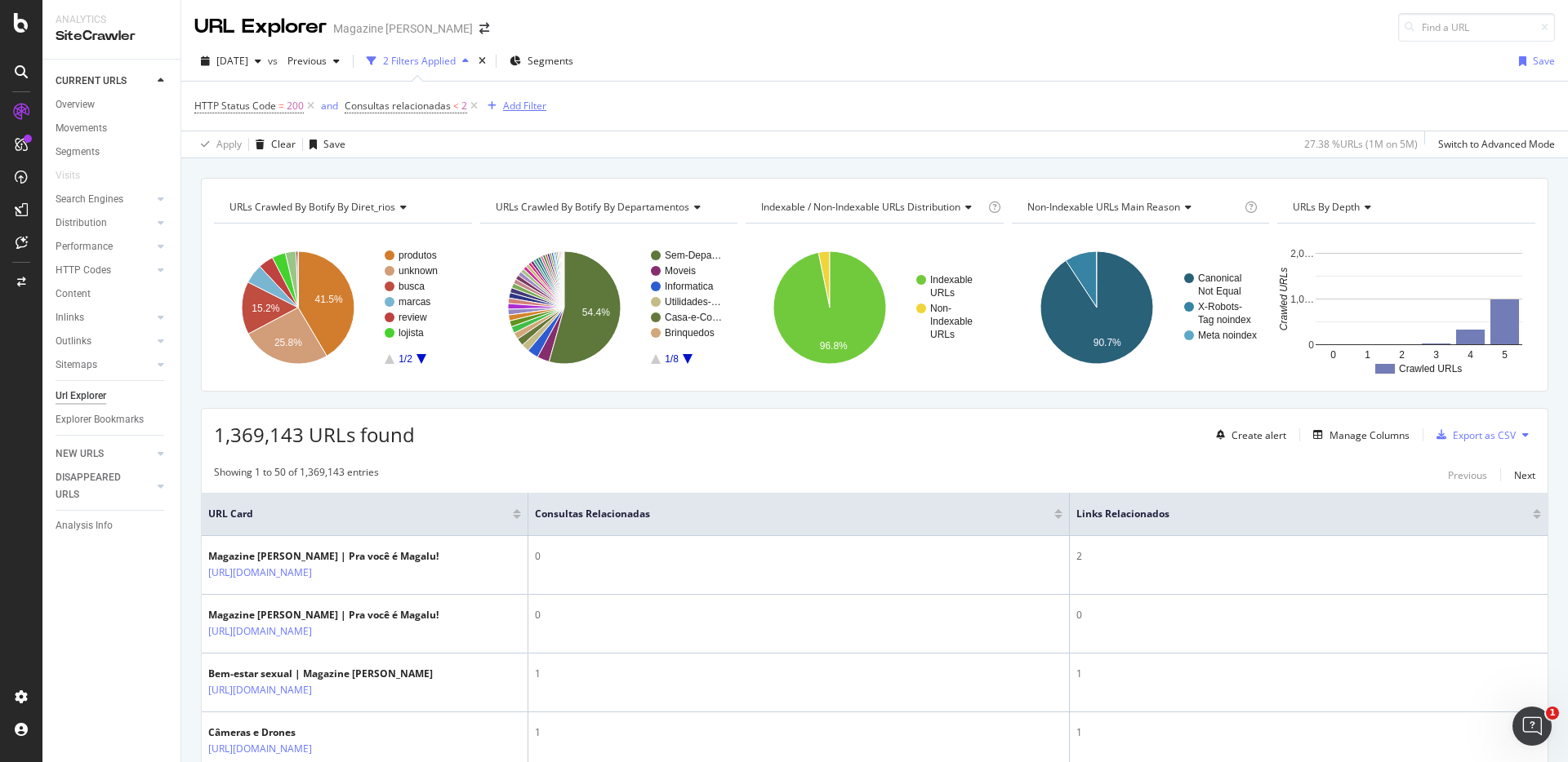
click at [530, 111] on div "Add Filter" at bounding box center [524, 105] width 43 height 13
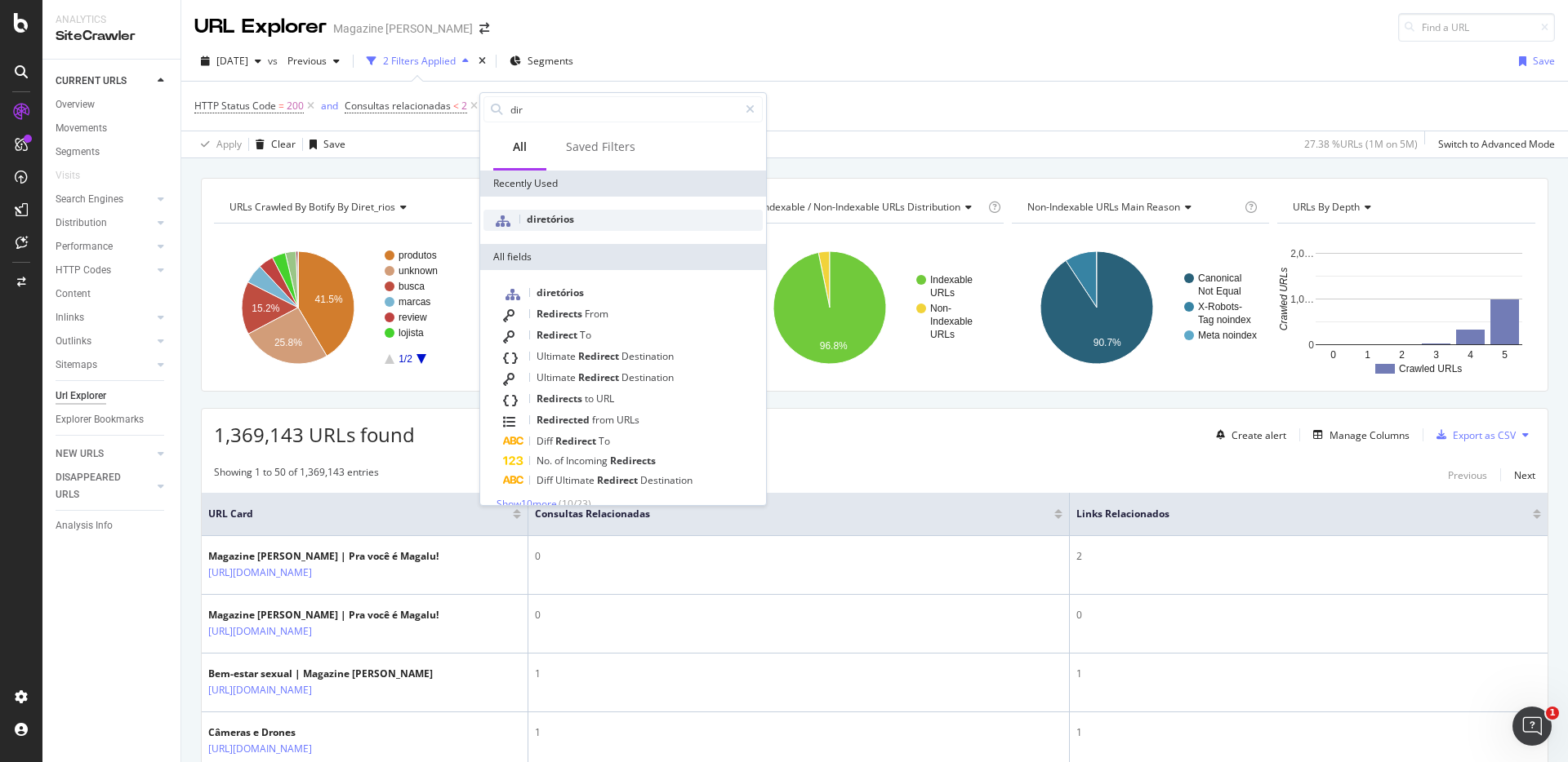
type input "dir"
click at [556, 217] on span "diretórios" at bounding box center [550, 218] width 47 height 13
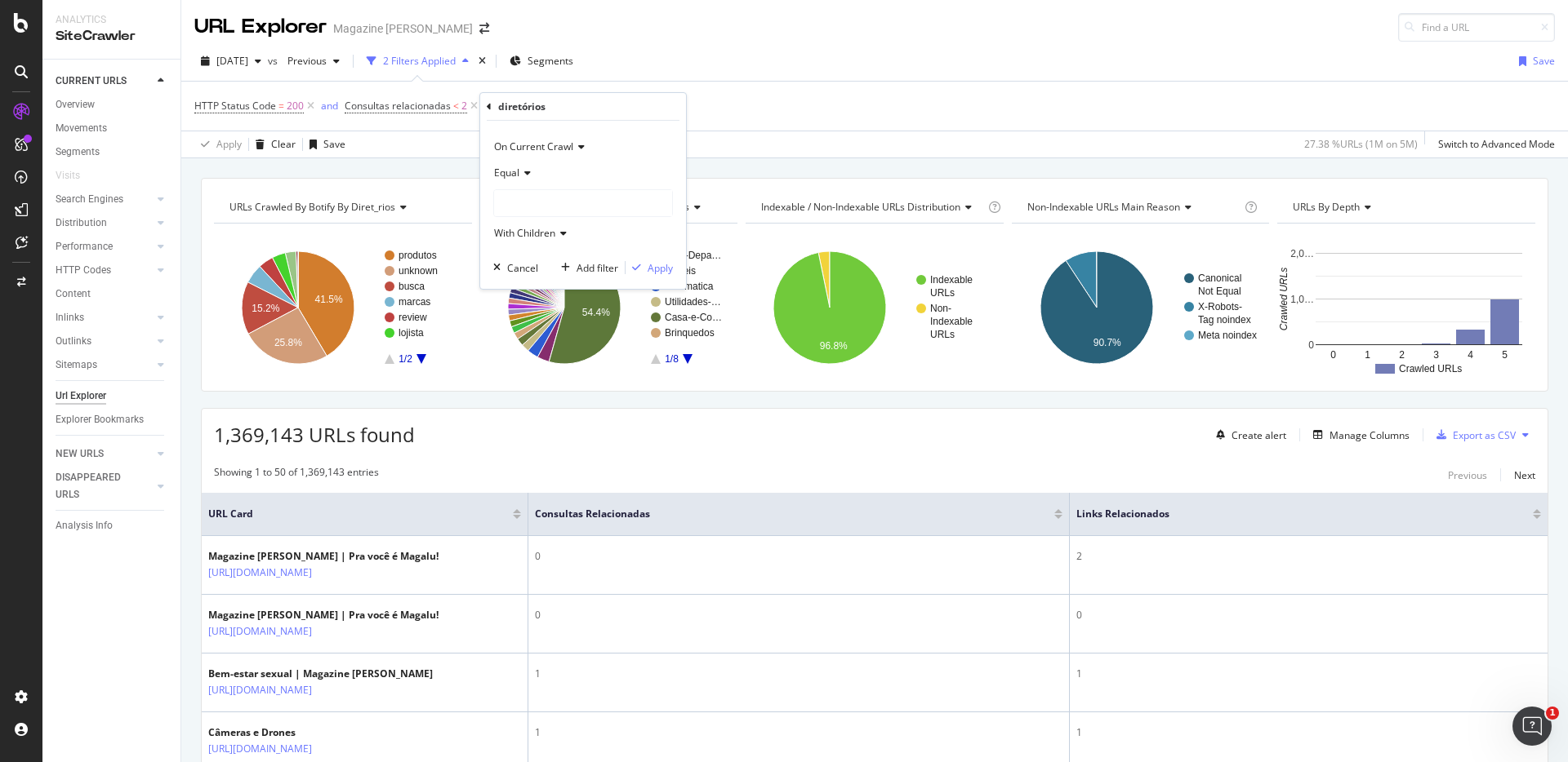
click at [531, 176] on div "Equal" at bounding box center [582, 173] width 179 height 26
click at [573, 170] on div "Equal" at bounding box center [582, 173] width 179 height 26
click at [573, 200] on div at bounding box center [582, 202] width 178 height 26
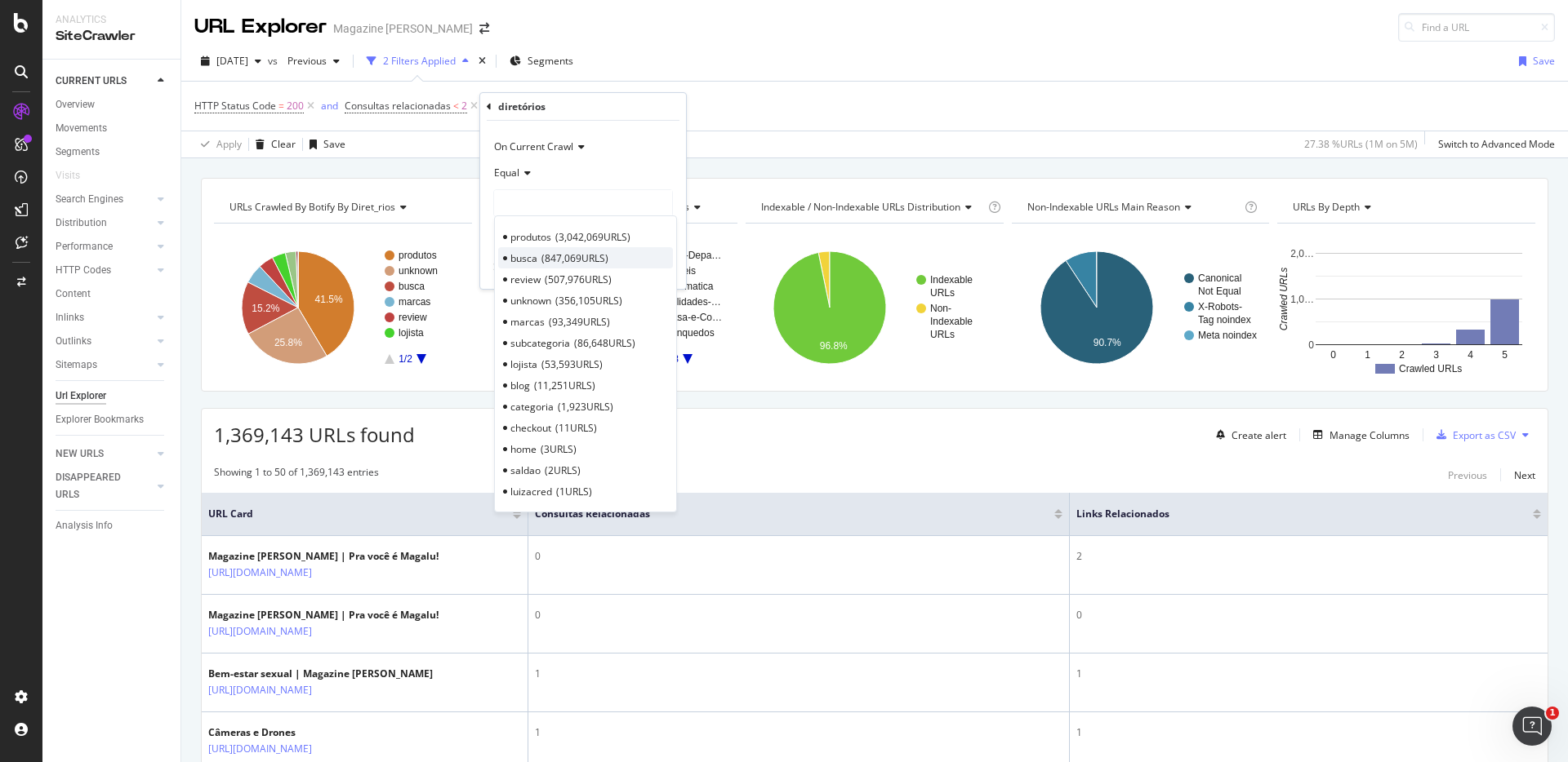
click at [541, 257] on span "847,069 URLS" at bounding box center [574, 258] width 67 height 13
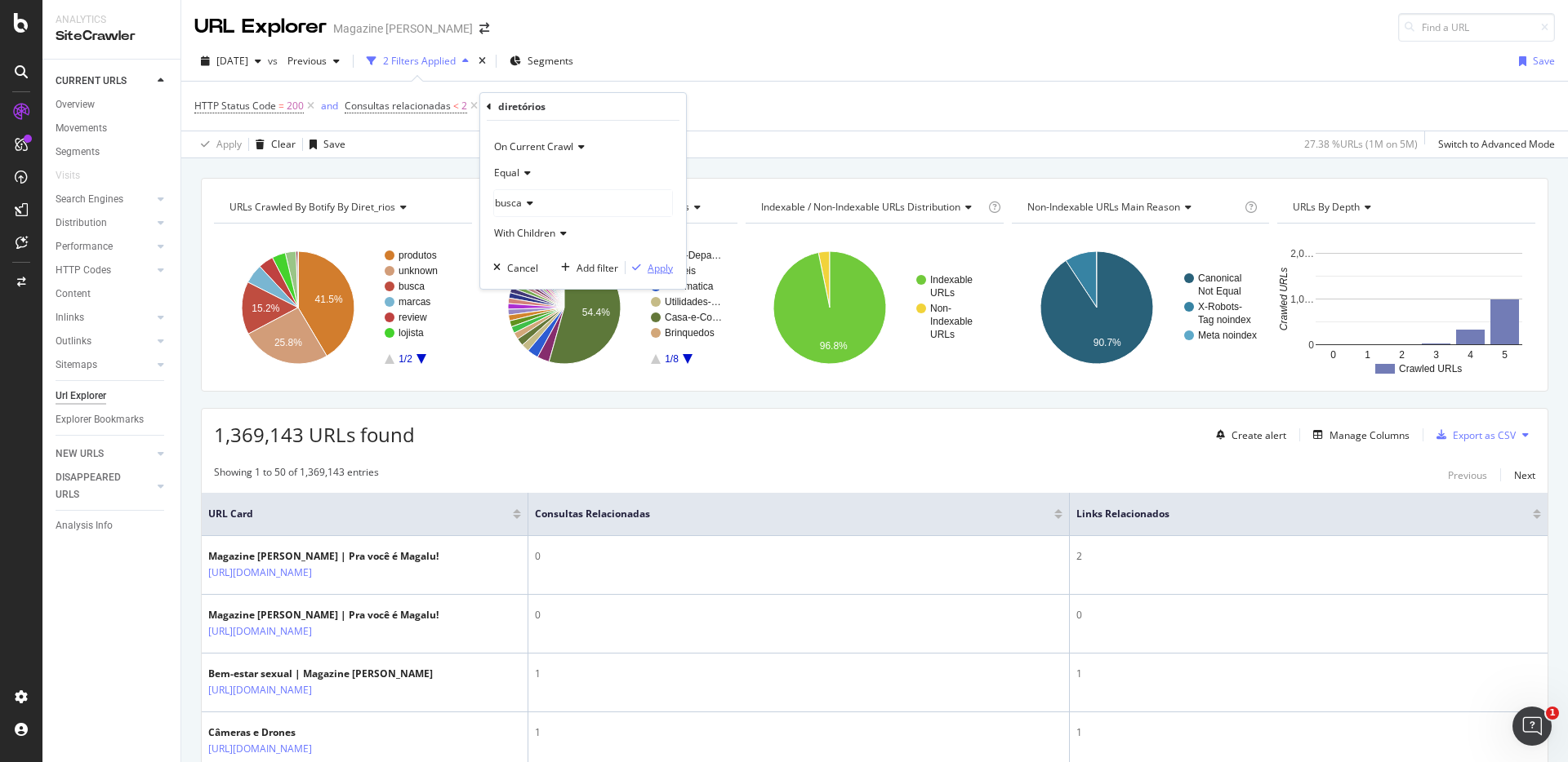
click at [658, 268] on div "Apply" at bounding box center [660, 268] width 25 height 13
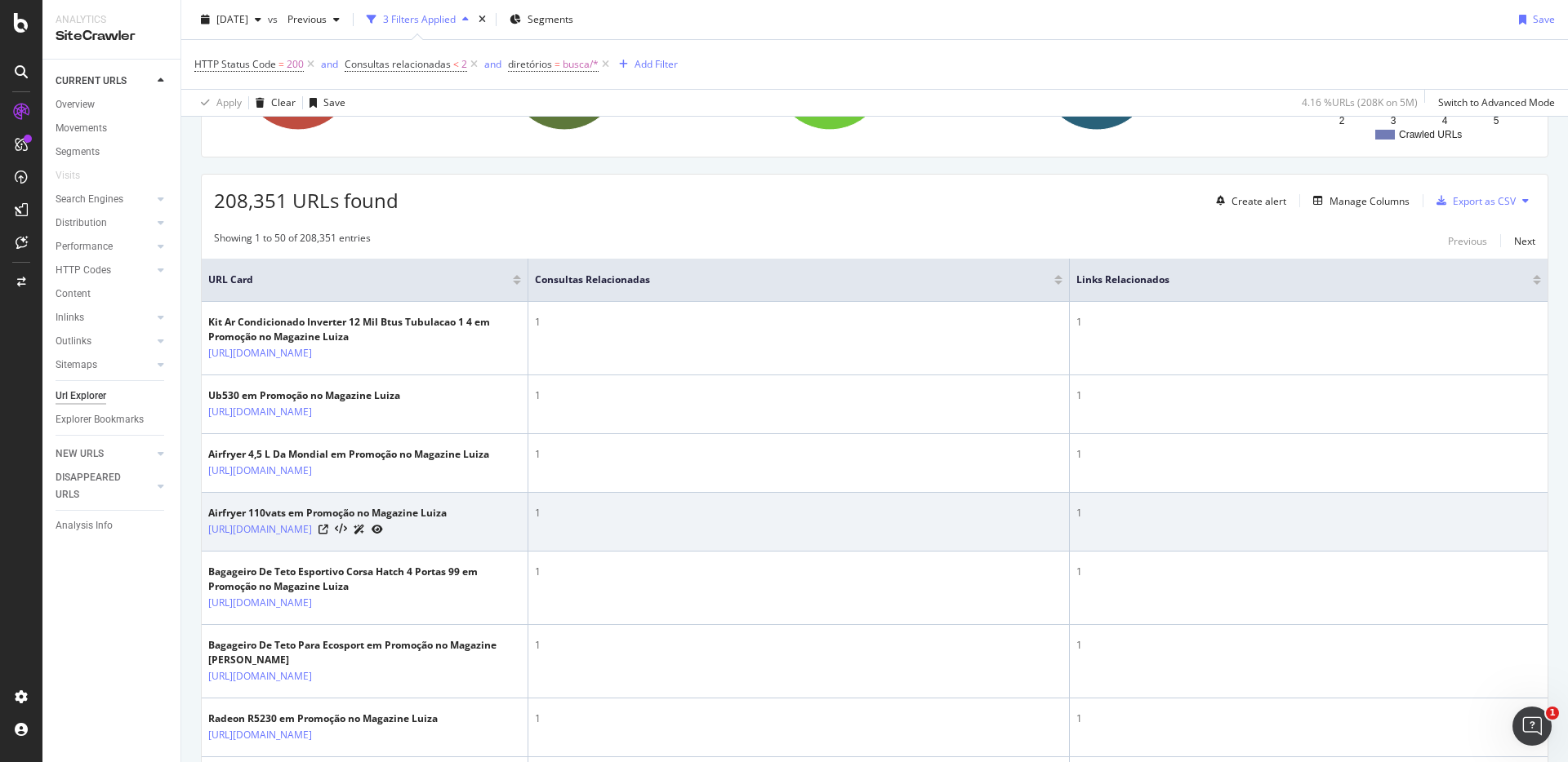
scroll to position [318, 0]
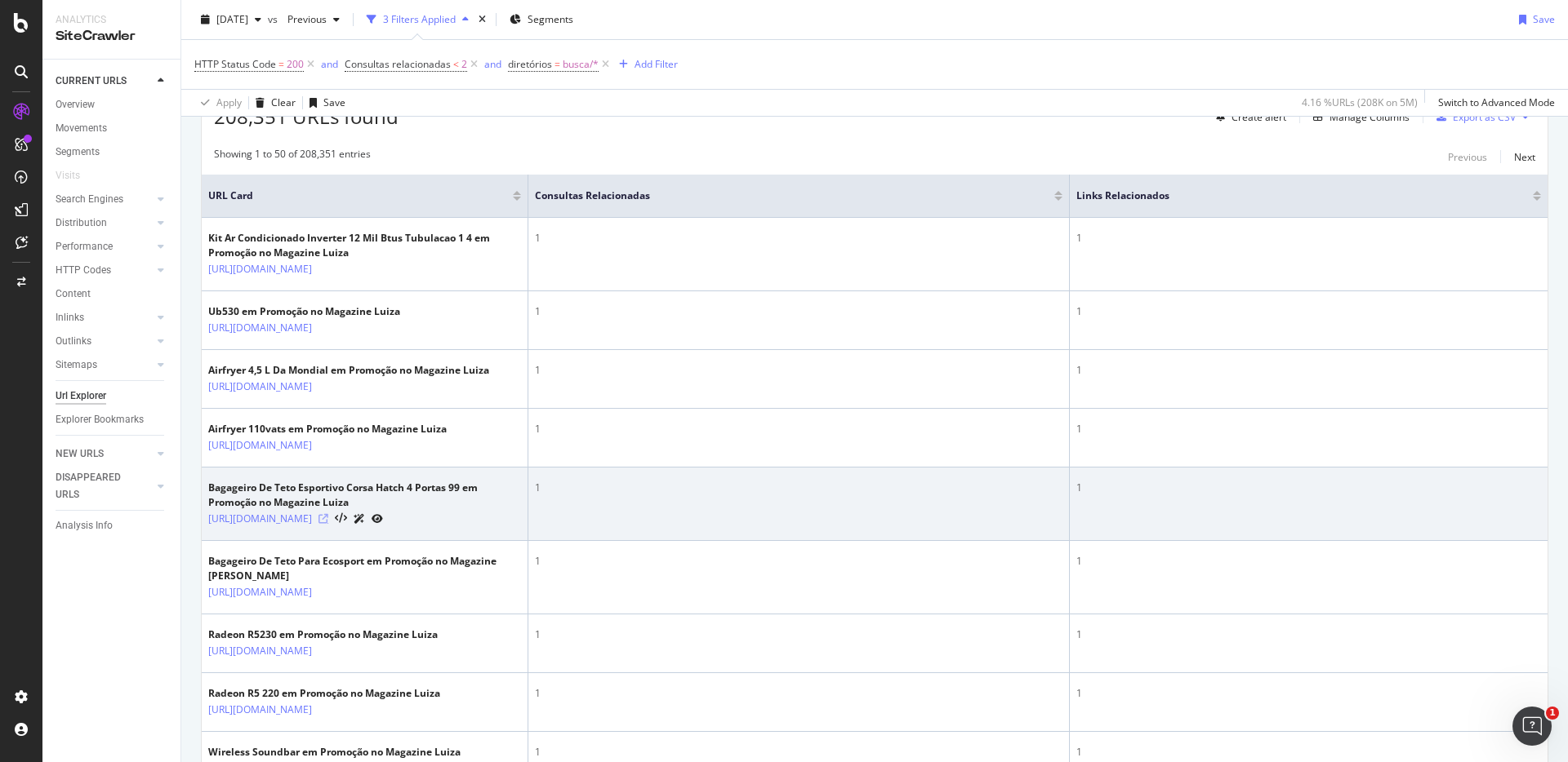
click at [328, 524] on icon at bounding box center [323, 518] width 10 height 10
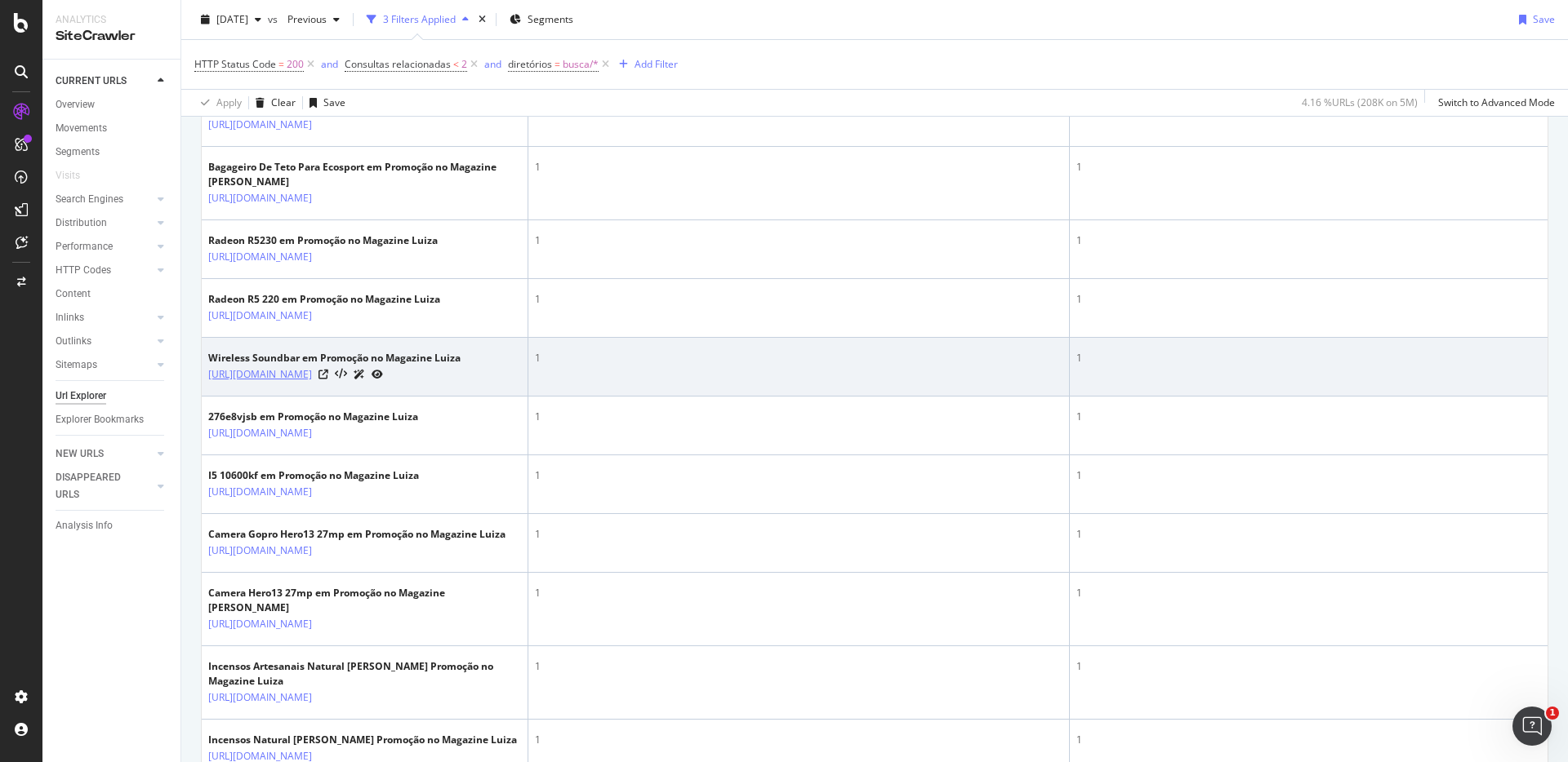
scroll to position [796, 0]
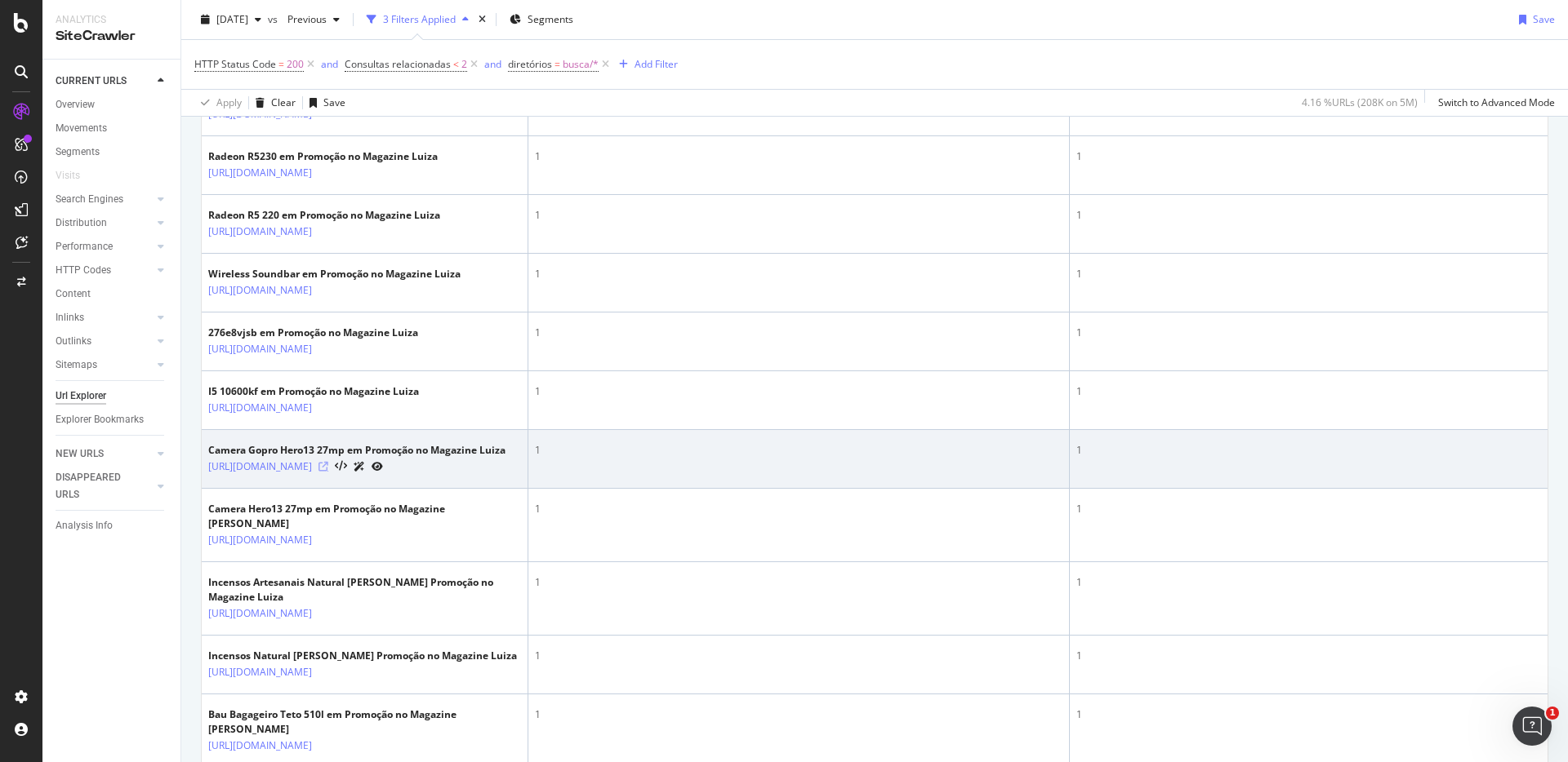
click at [383, 475] on div at bounding box center [350, 466] width 65 height 17
click at [328, 472] on icon at bounding box center [323, 467] width 10 height 10
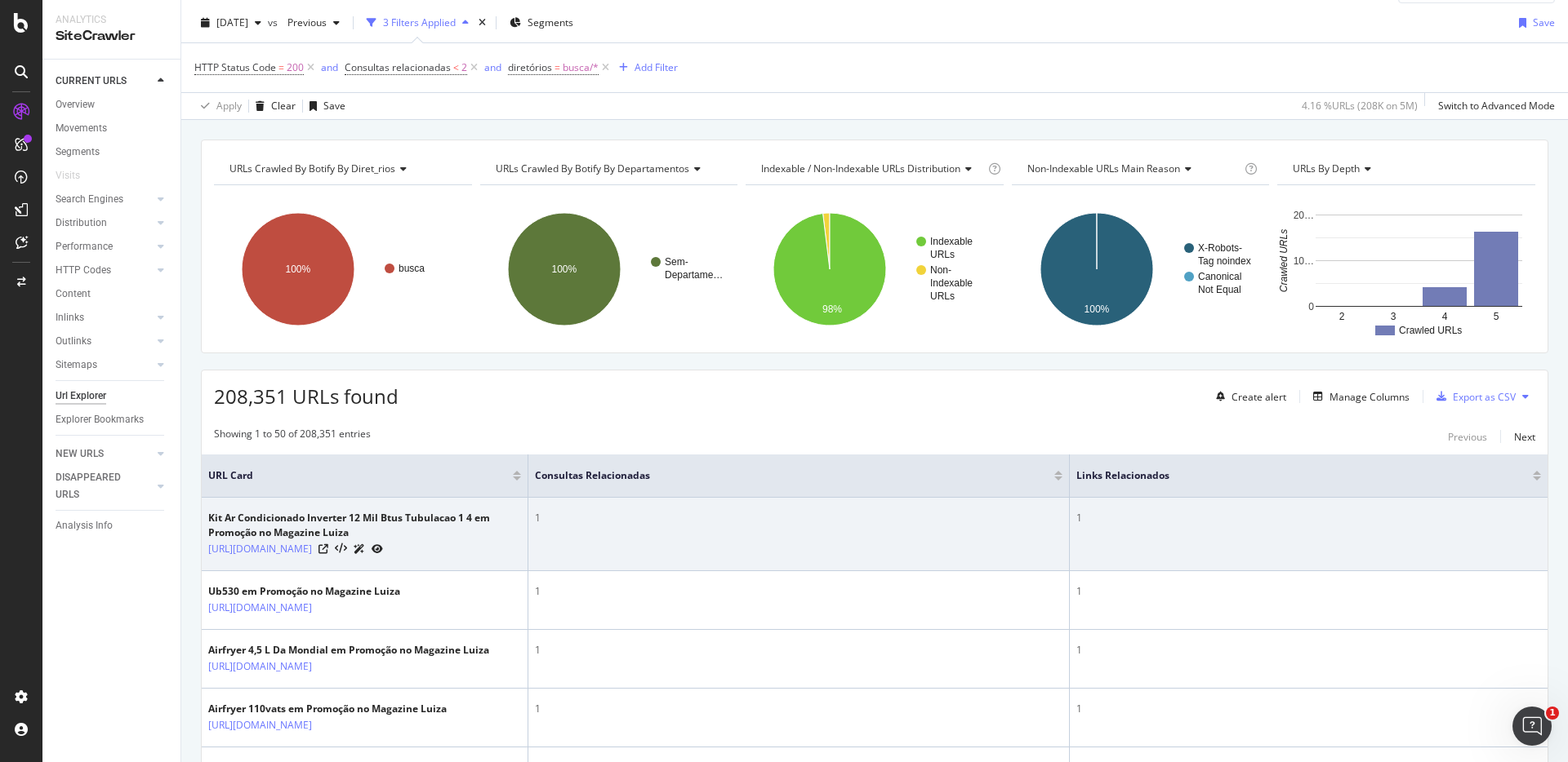
scroll to position [0, 0]
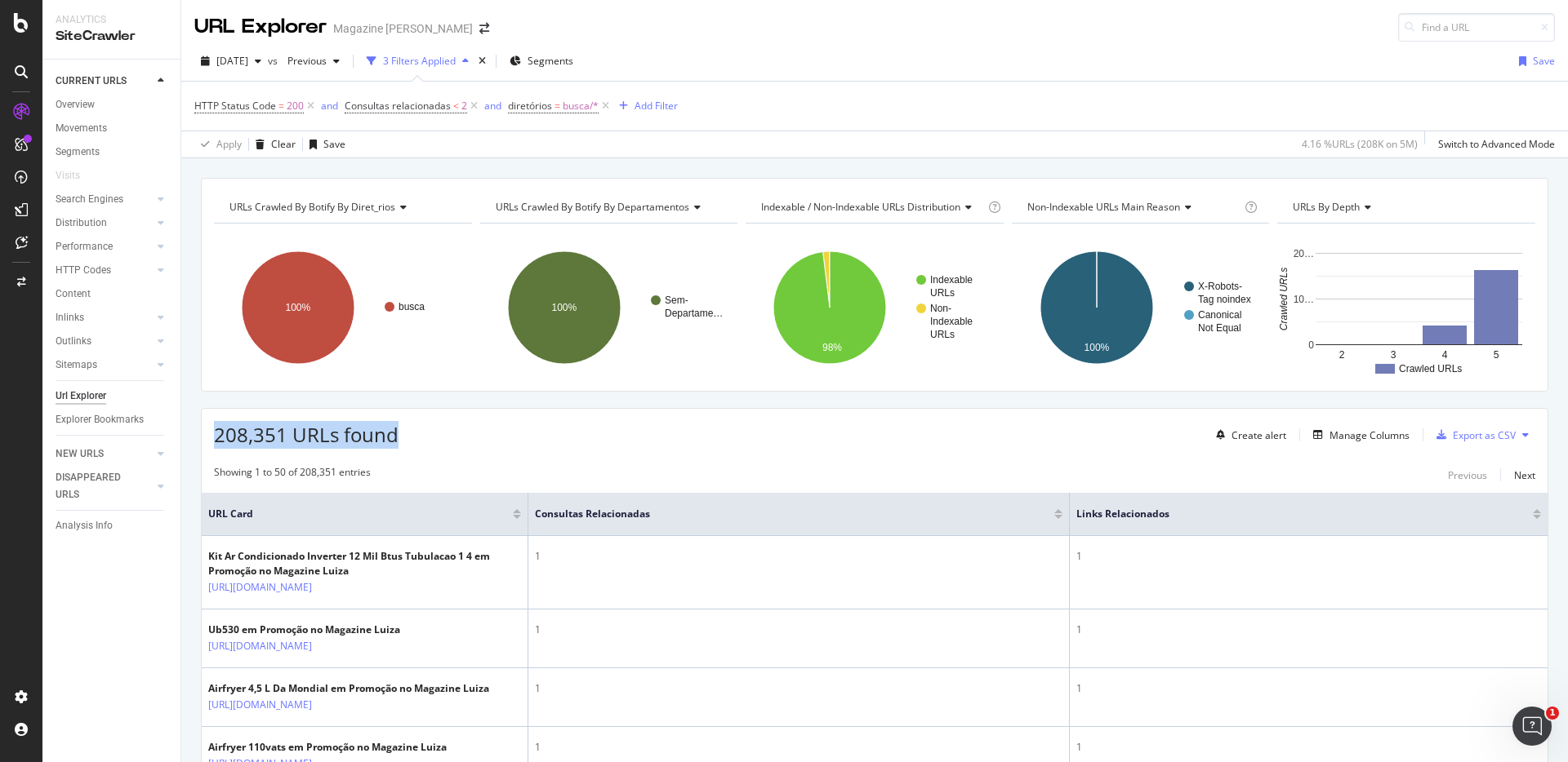
drag, startPoint x: 379, startPoint y: 437, endPoint x: 213, endPoint y: 437, distance: 166.0
click at [213, 437] on div "208,351 URLs found Create alert Manage Columns Export as CSV" at bounding box center [874, 429] width 1346 height 40
click at [214, 437] on span "208,351 URLs found" at bounding box center [306, 434] width 185 height 27
drag, startPoint x: 214, startPoint y: 436, endPoint x: 396, endPoint y: 436, distance: 182.0
click at [396, 436] on span "208,351 URLs found" at bounding box center [306, 434] width 185 height 27
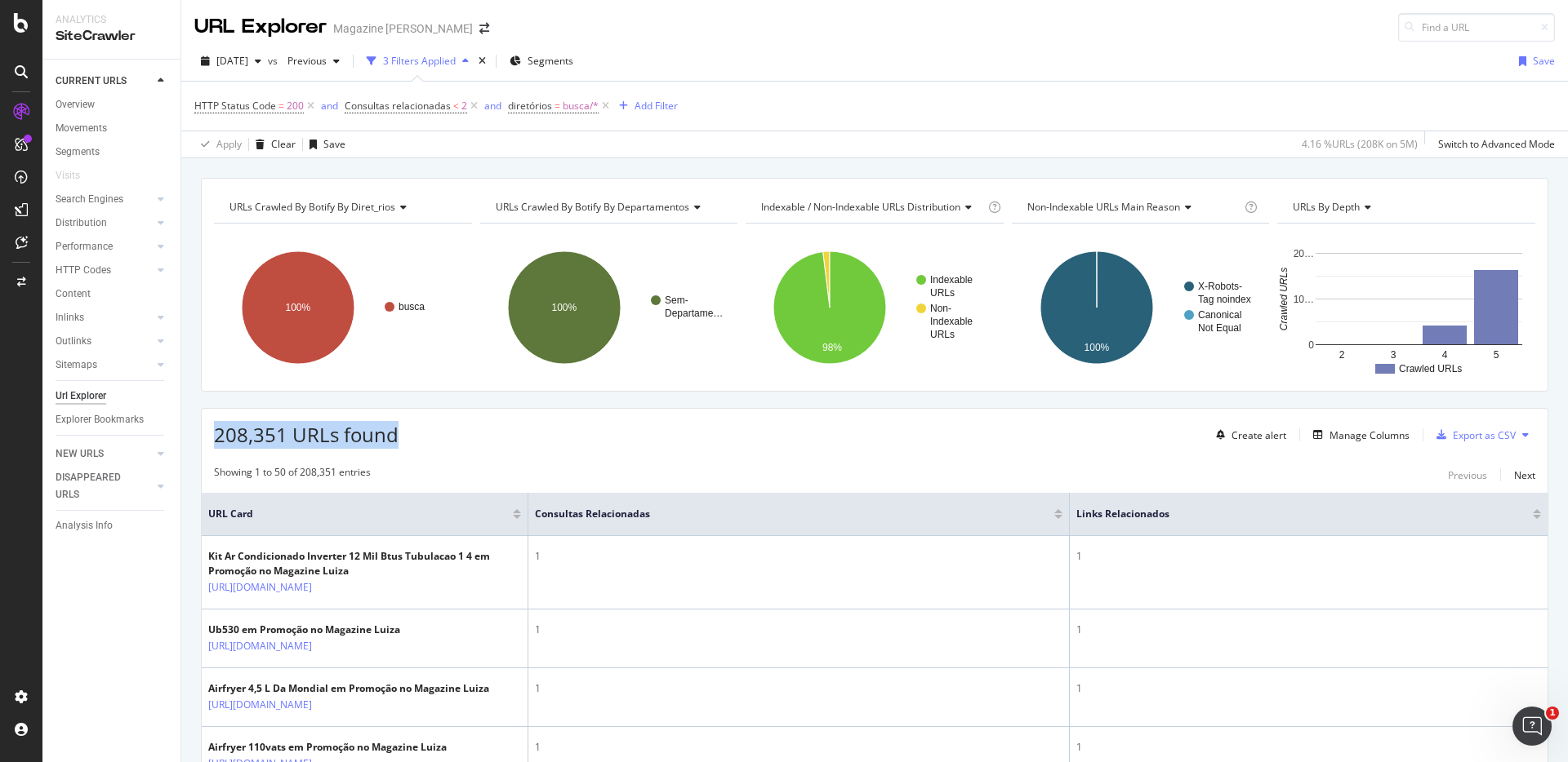
click at [396, 436] on span "208,351 URLs found" at bounding box center [306, 434] width 185 height 27
drag, startPoint x: 390, startPoint y: 435, endPoint x: 222, endPoint y: 444, distance: 168.2
click at [222, 444] on span "208,351 URLs found" at bounding box center [306, 434] width 185 height 27
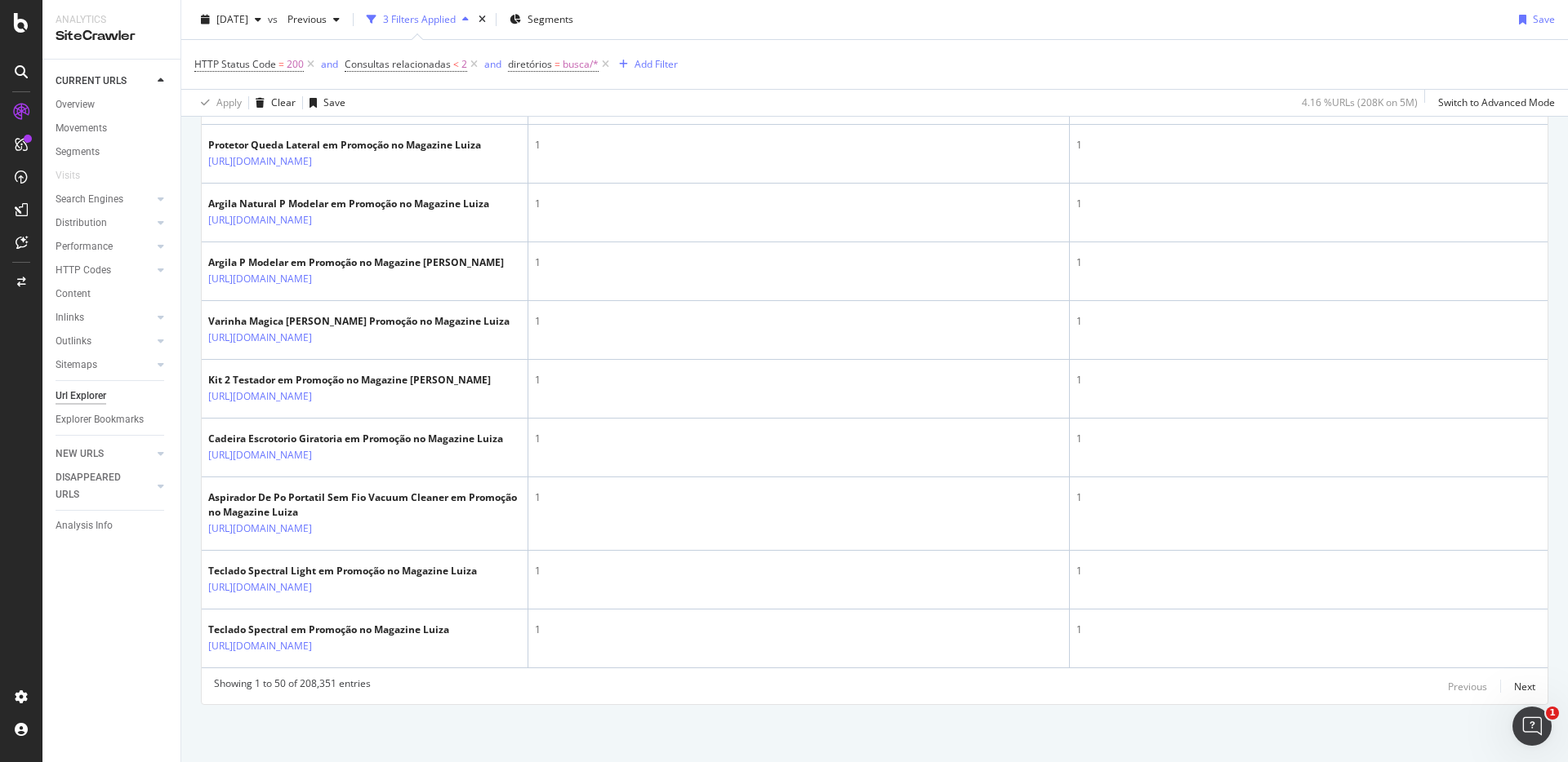
scroll to position [3712, 0]
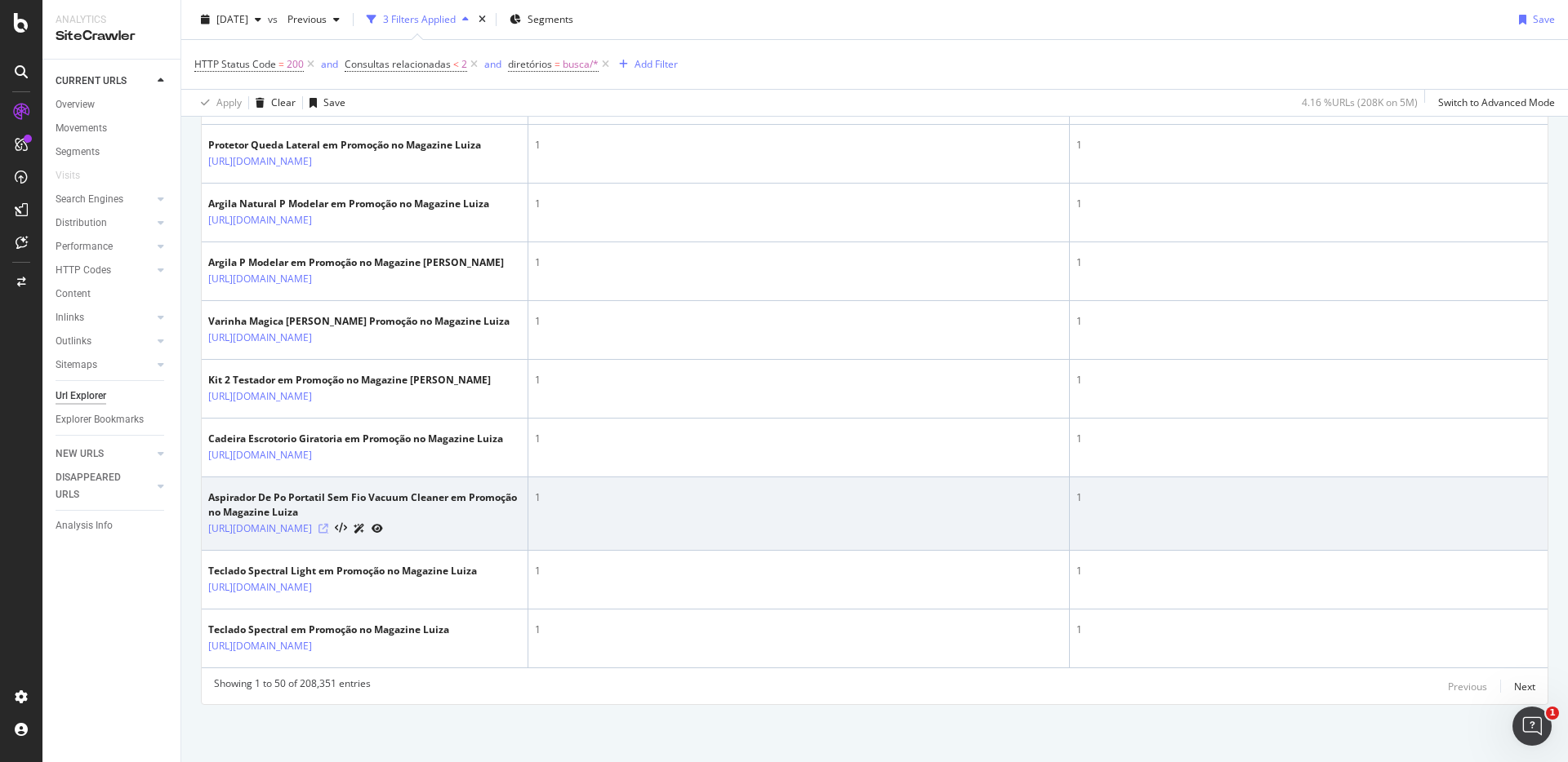
click at [328, 524] on icon at bounding box center [323, 528] width 10 height 10
